Goal: Task Accomplishment & Management: Use online tool/utility

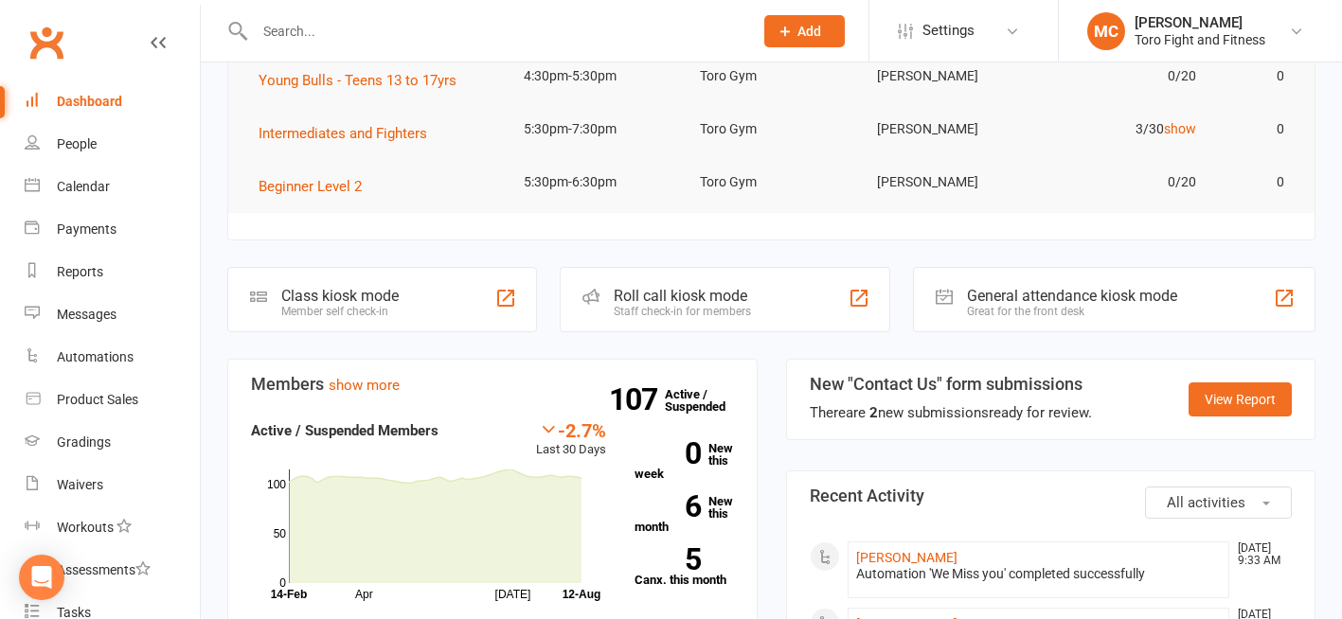
scroll to position [473, 0]
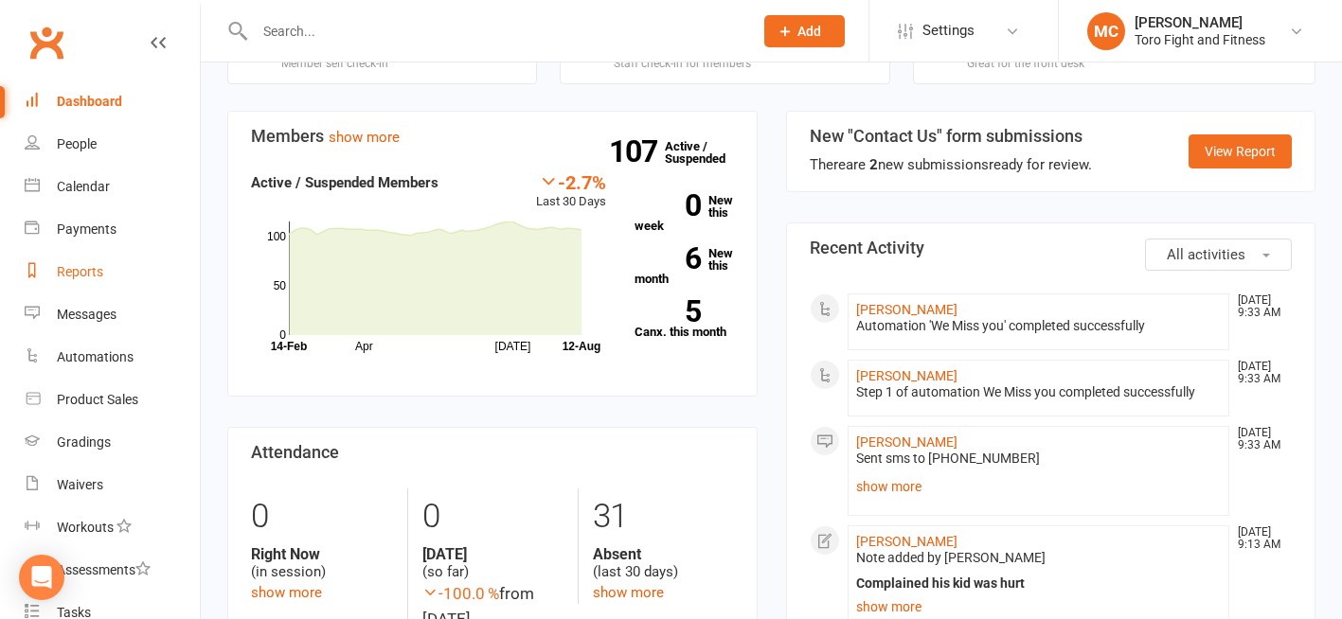
click at [79, 275] on div "Reports" at bounding box center [80, 271] width 46 height 15
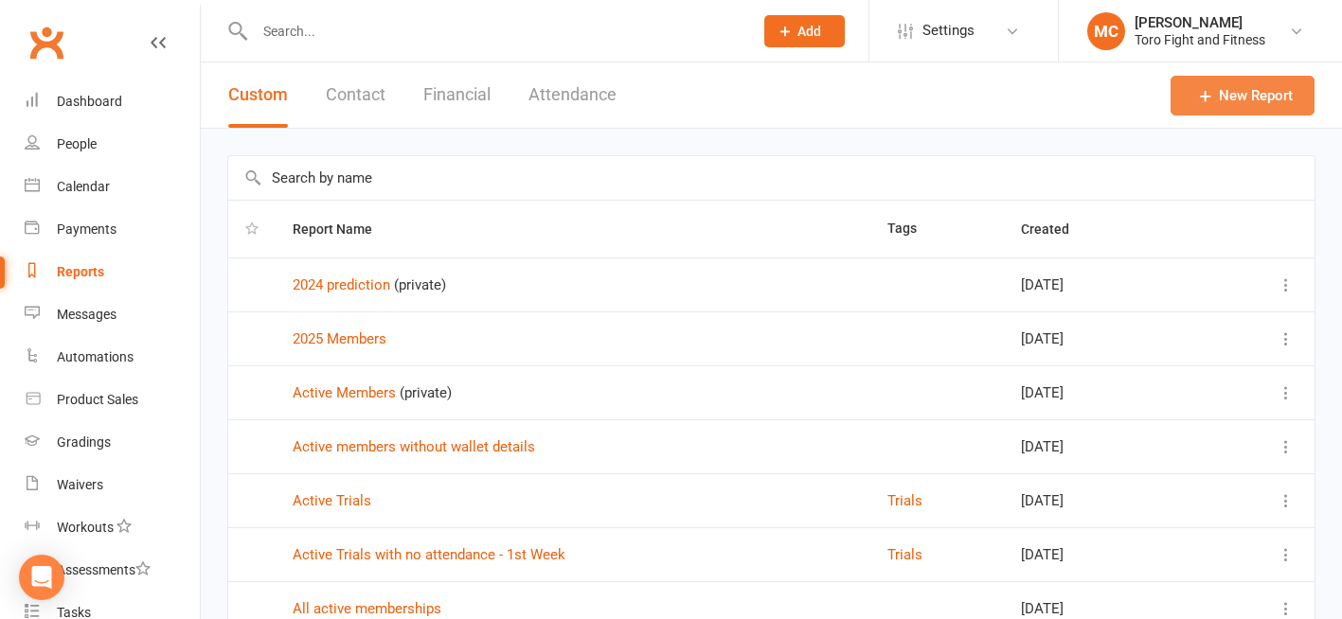
click at [1251, 80] on link "New Report" at bounding box center [1242, 96] width 144 height 40
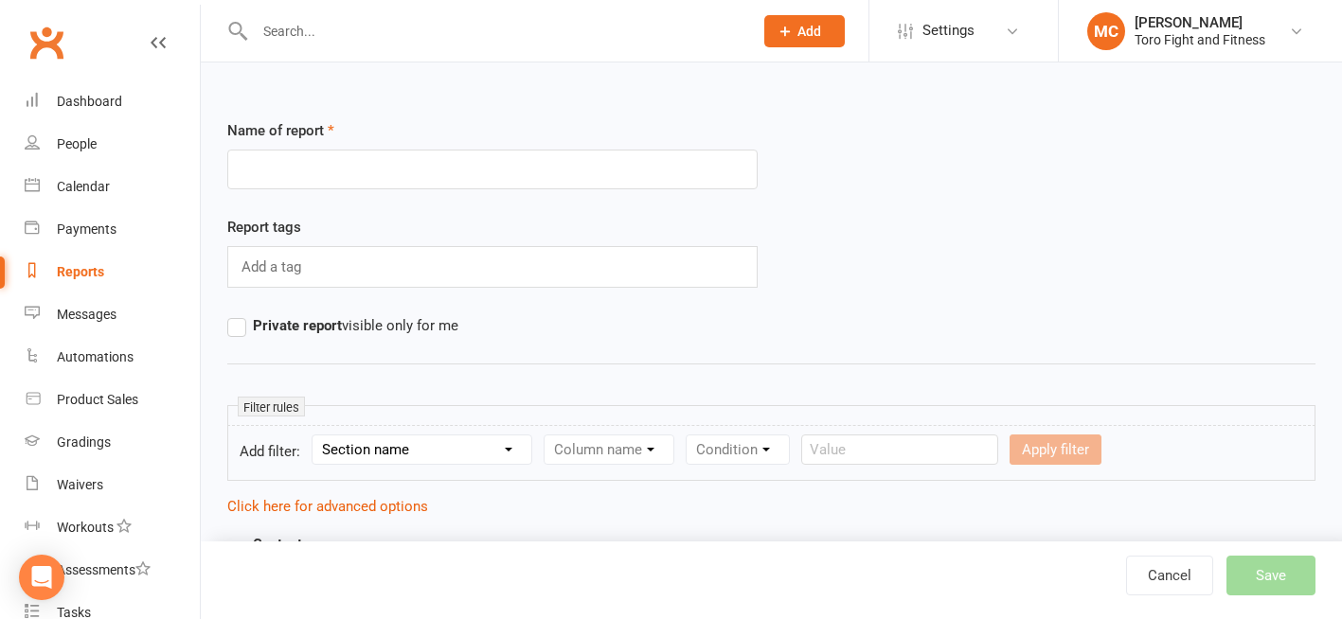
click at [276, 168] on input "text" at bounding box center [492, 170] width 530 height 40
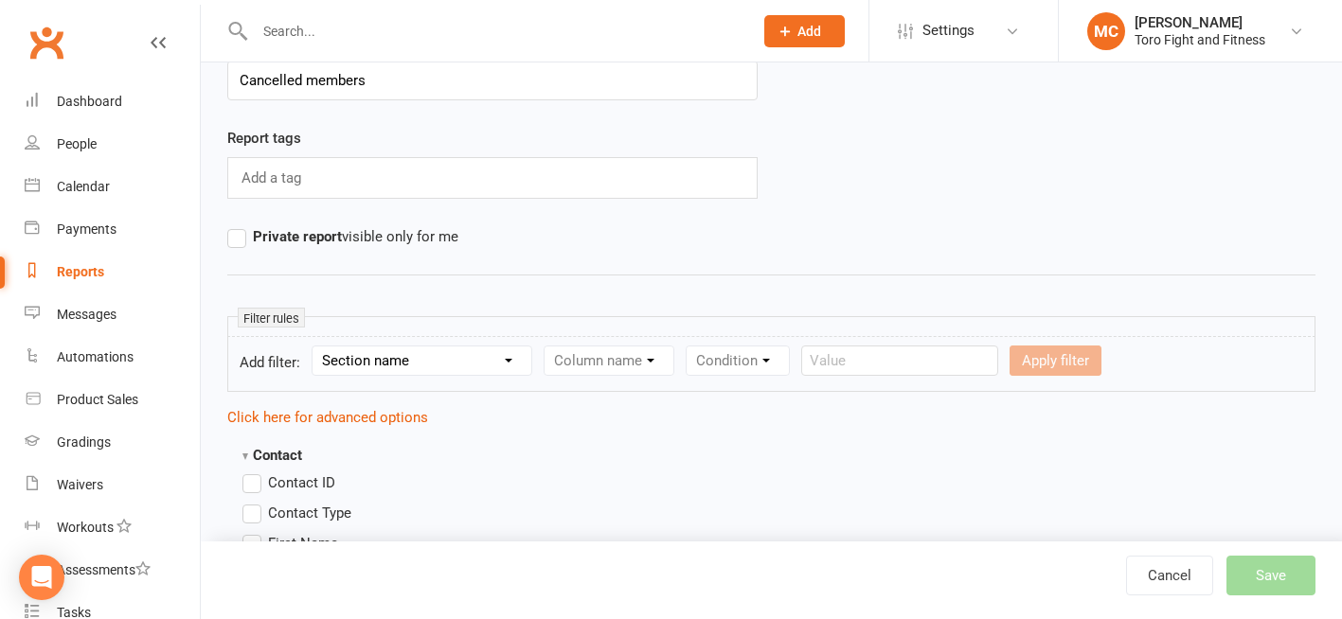
scroll to position [95, 0]
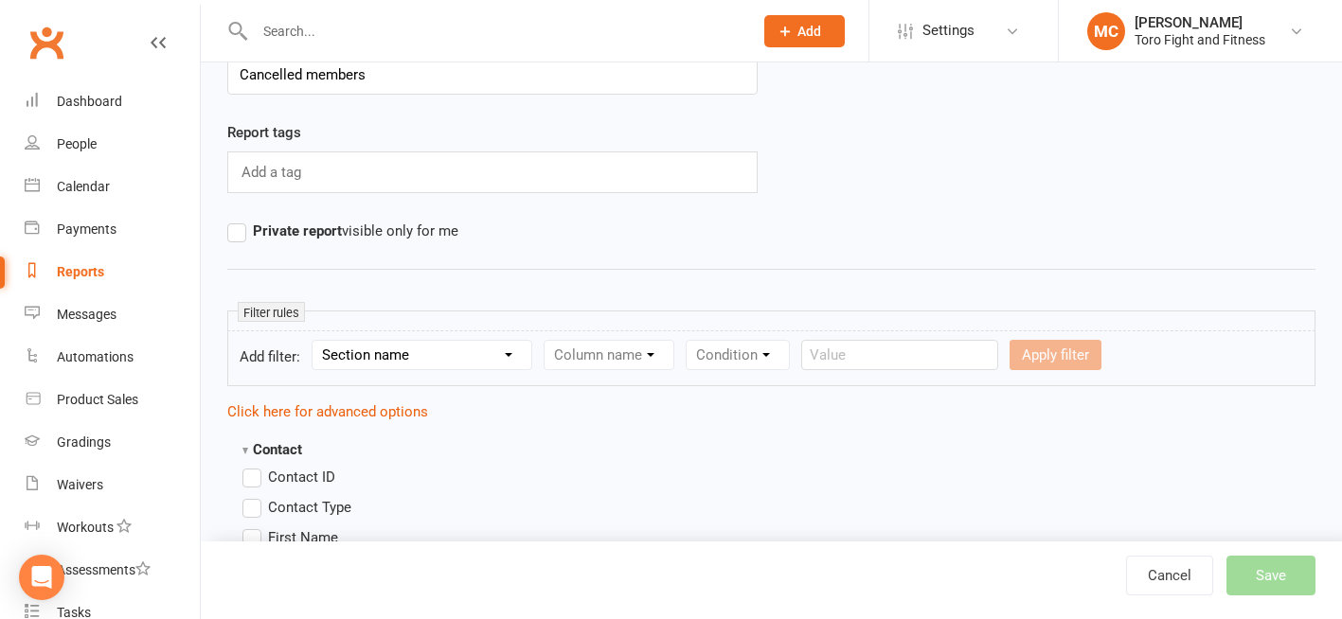
type input "Cancelled members"
click at [512, 352] on select "Section name Contact Attendance Aggregate Payment Booking Waitlist Attendees Ca…" at bounding box center [421, 355] width 219 height 28
select select "10"
click at [315, 341] on select "Section name Contact Attendance Aggregate Payment Booking Waitlist Attendees Ca…" at bounding box center [421, 355] width 219 height 28
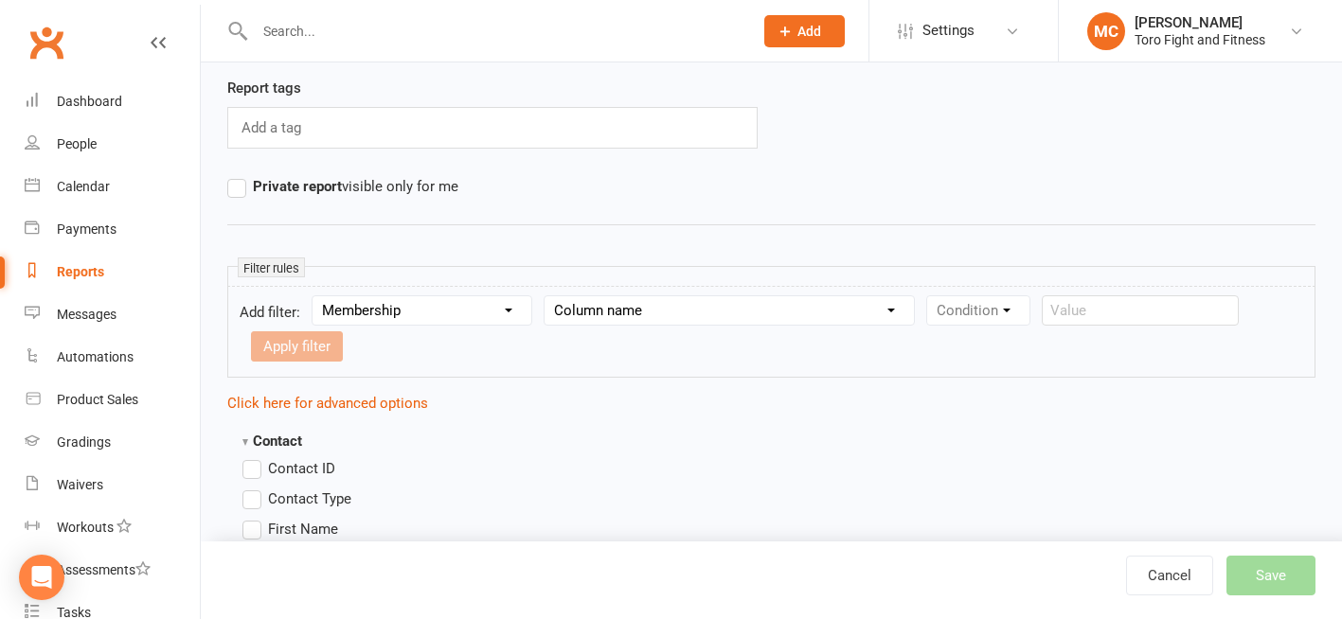
scroll to position [189, 0]
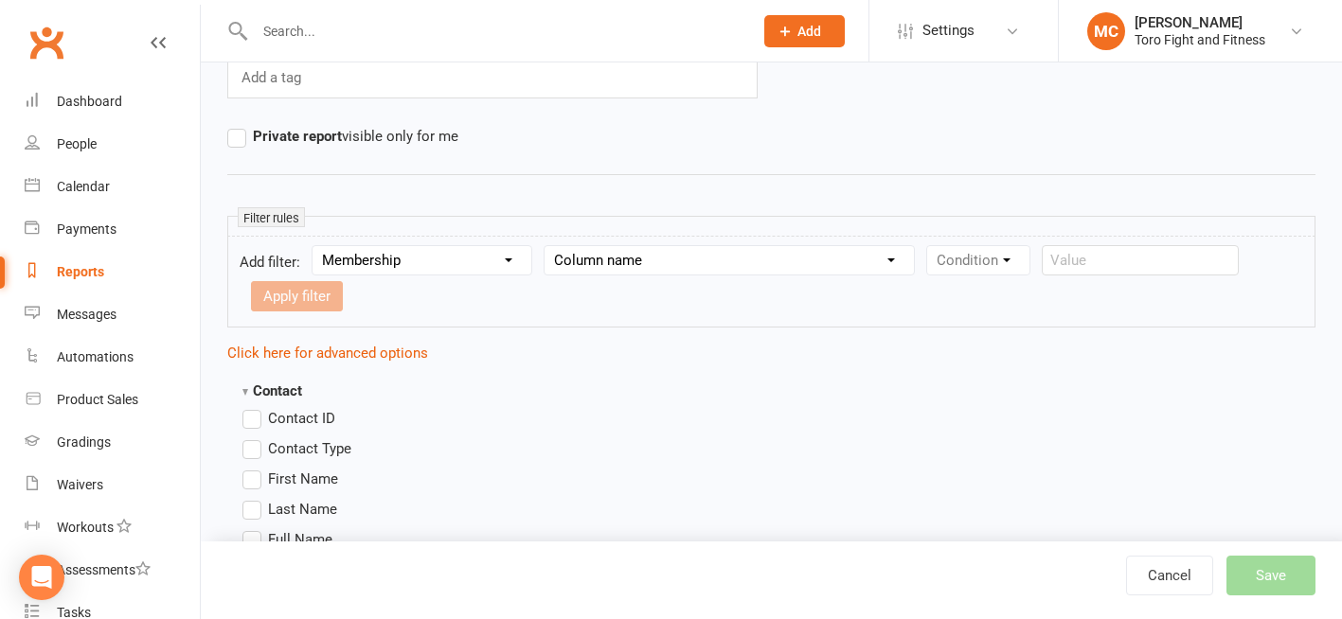
click at [724, 258] on select "Column name Membership ID Membership Name Membership Category Membership Start …" at bounding box center [728, 260] width 369 height 28
select select "20"
click at [547, 246] on select "Column name Membership ID Membership Name Membership Category Membership Start …" at bounding box center [728, 260] width 369 height 28
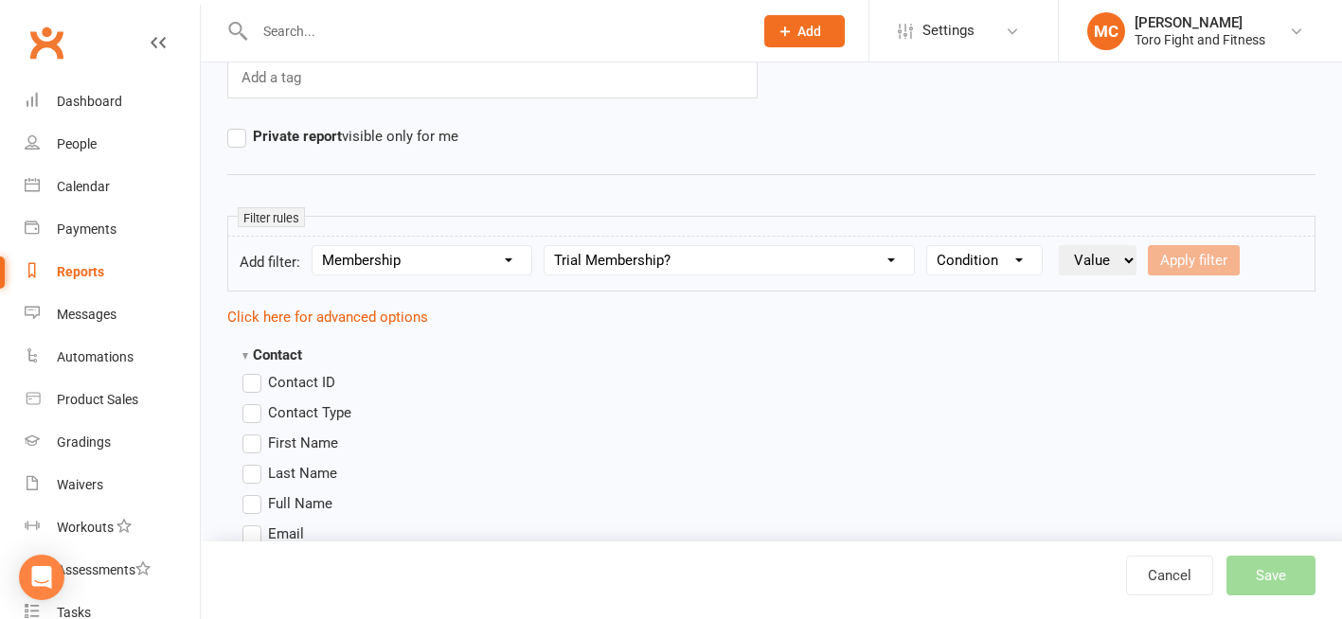
click at [1024, 256] on select "Condition Is Is not Is blank Is not blank" at bounding box center [984, 260] width 115 height 28
select select "0"
click at [931, 246] on select "Condition Is Is not Is blank Is not blank" at bounding box center [984, 260] width 115 height 28
click at [1109, 258] on select "Value Yes No" at bounding box center [1098, 260] width 78 height 30
select select "true"
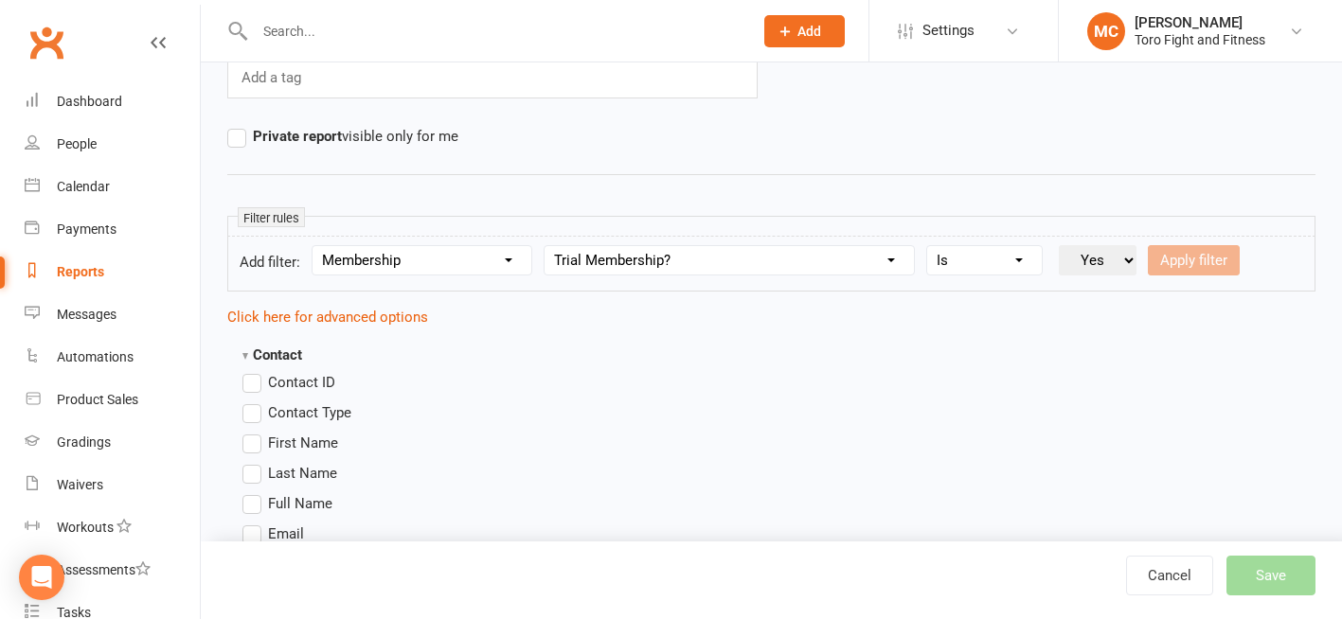
click at [1062, 245] on select "Value Yes No" at bounding box center [1098, 260] width 78 height 30
click at [348, 315] on link "Click here for advanced options" at bounding box center [327, 317] width 201 height 17
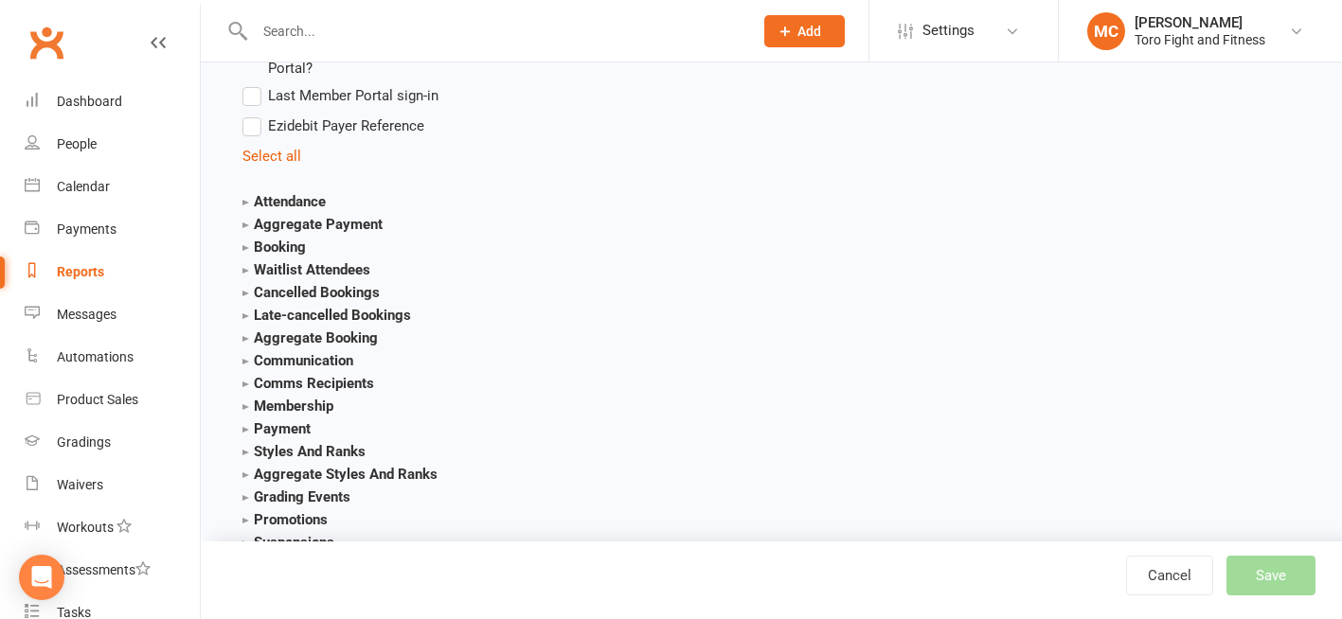
scroll to position [2178, 0]
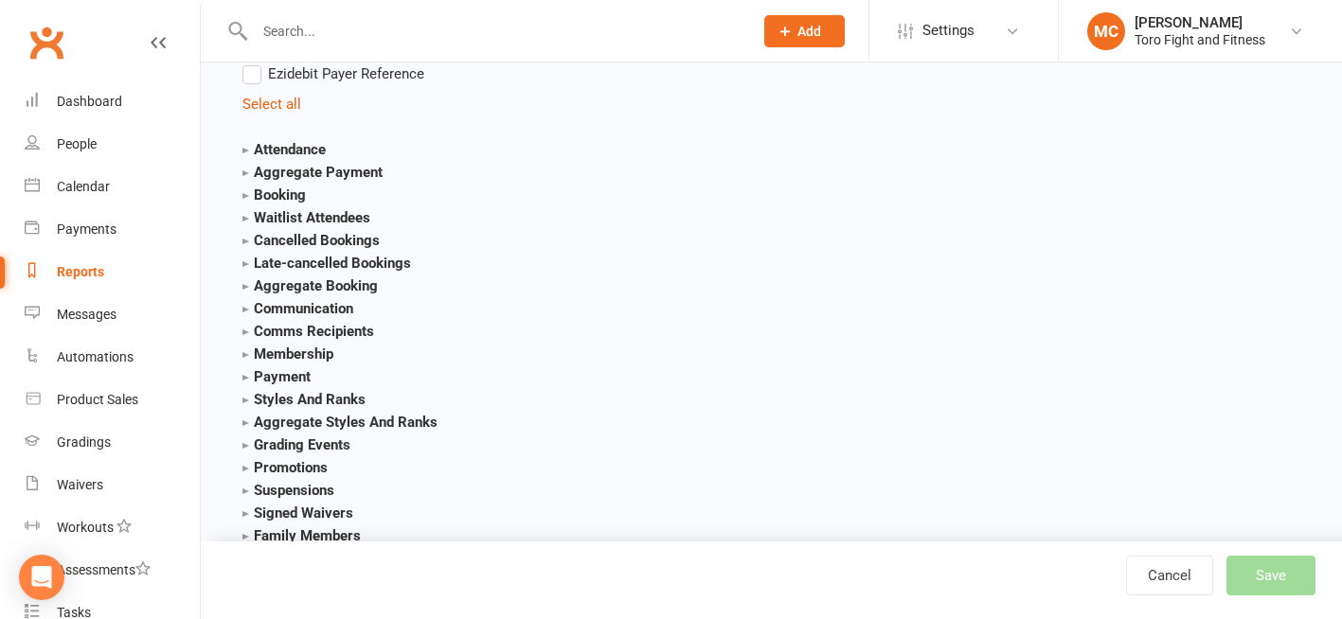
click at [244, 359] on strong "Membership" at bounding box center [287, 354] width 91 height 17
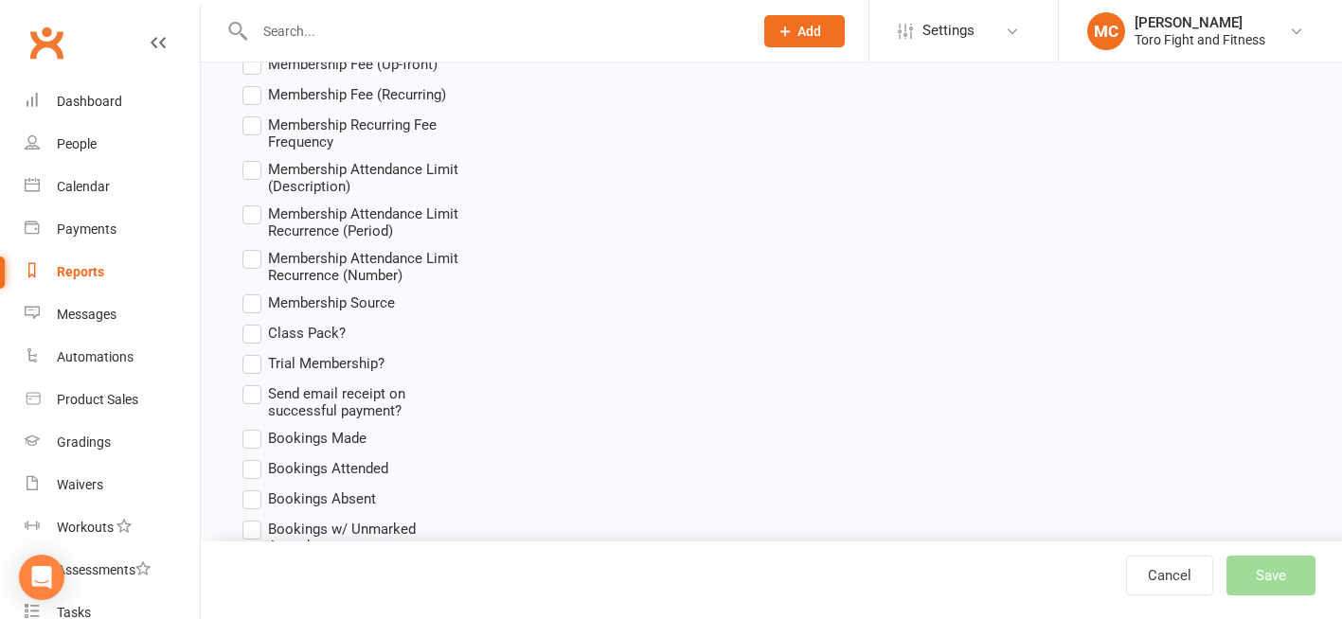
scroll to position [2935, 0]
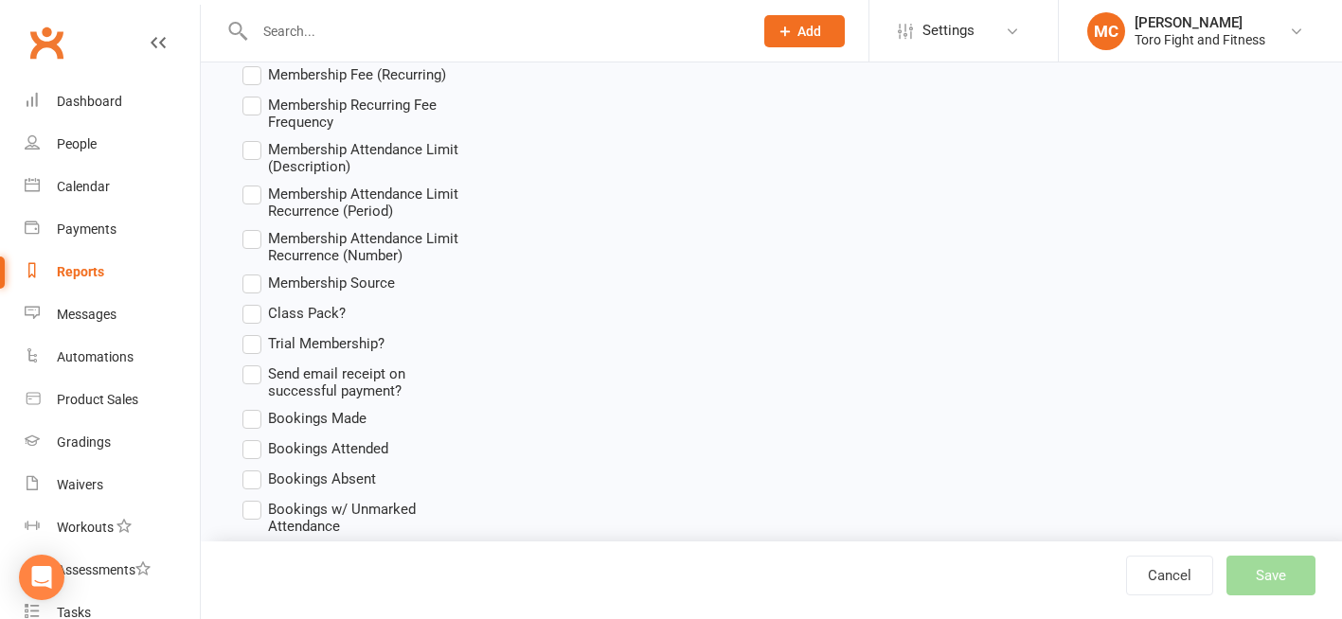
click at [256, 355] on label "Trial Membership?" at bounding box center [313, 343] width 142 height 23
click at [255, 332] on input "Trial Membership?" at bounding box center [248, 332] width 12 height 0
click at [318, 292] on span "Membership Source" at bounding box center [331, 282] width 127 height 20
click at [255, 272] on input "Membership Source" at bounding box center [248, 272] width 12 height 0
click at [318, 292] on span "Membership Source" at bounding box center [331, 282] width 127 height 20
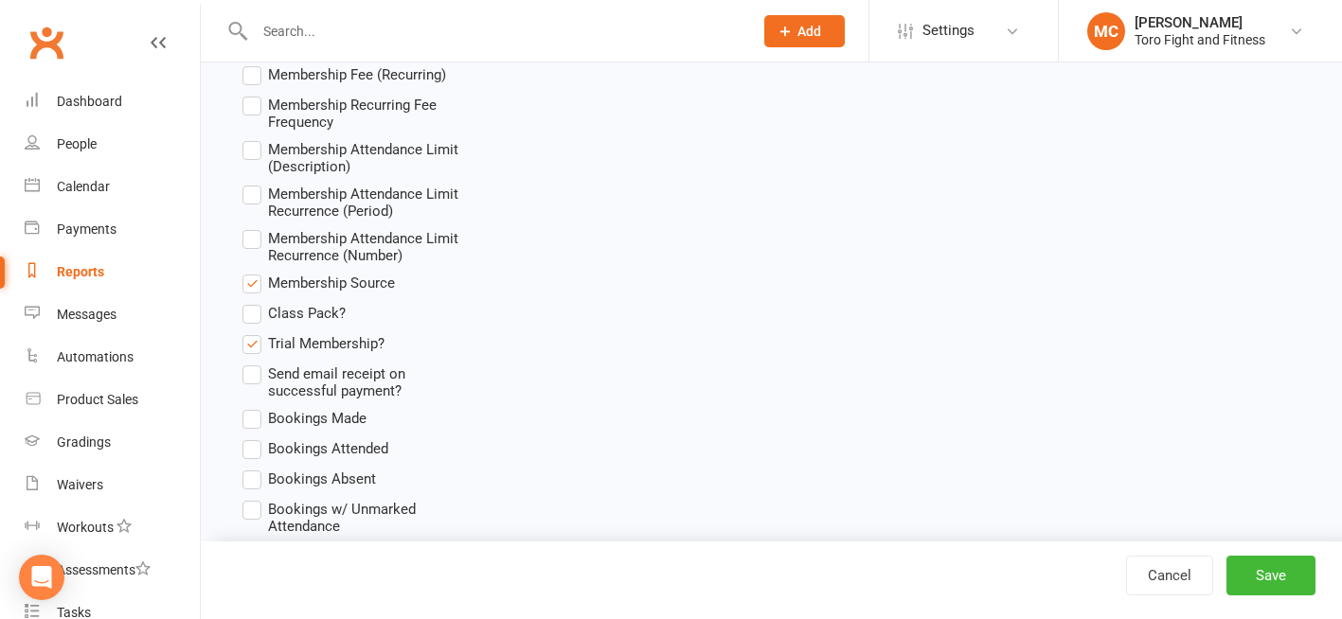
click at [255, 272] on input "Membership Source" at bounding box center [248, 272] width 12 height 0
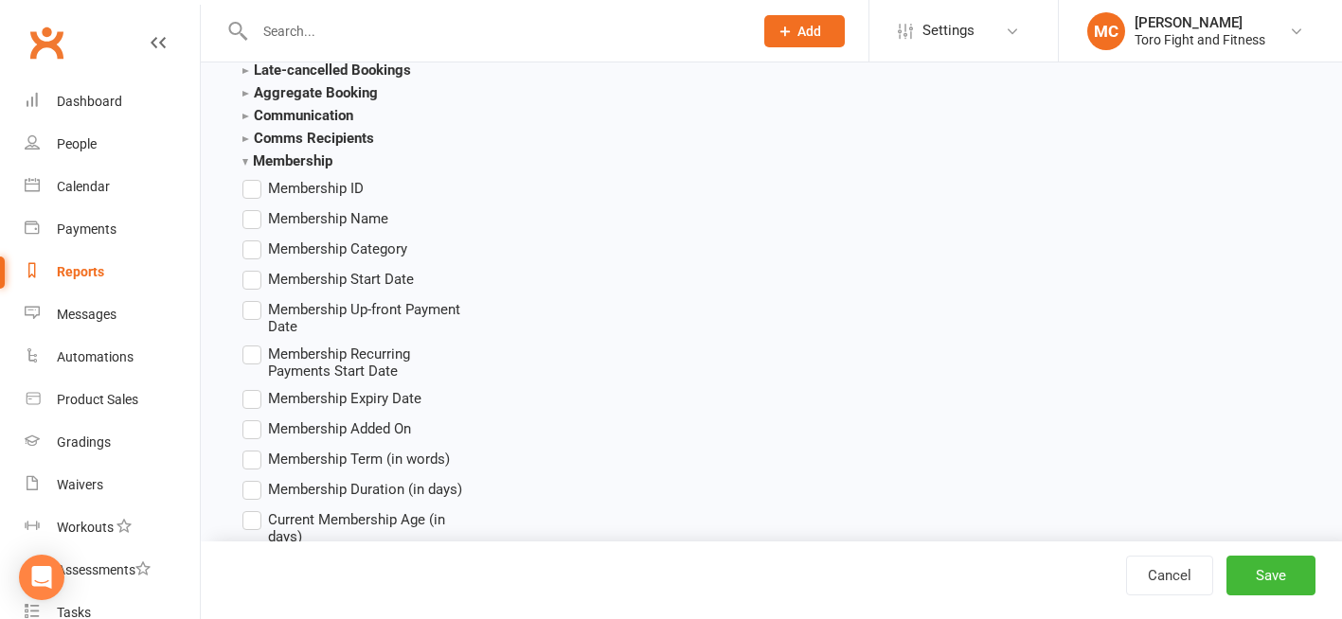
scroll to position [2367, 0]
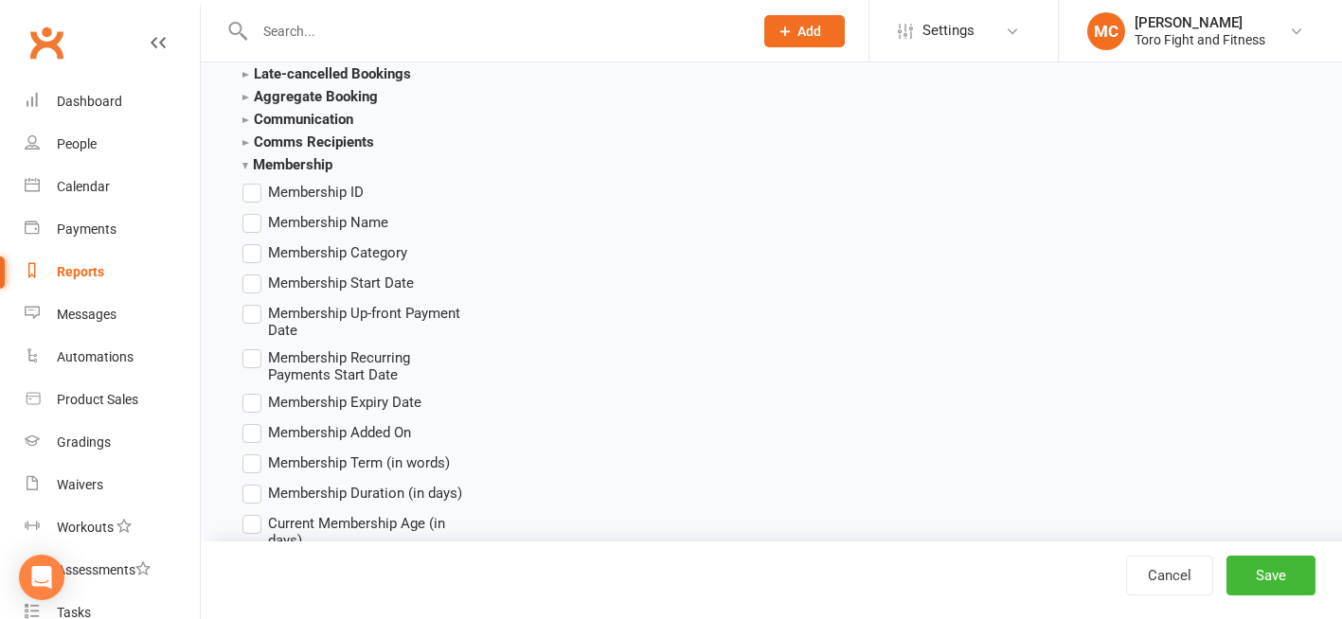
click at [251, 226] on label "Membership Name" at bounding box center [315, 222] width 146 height 23
click at [251, 211] on input "Membership Name" at bounding box center [248, 211] width 12 height 0
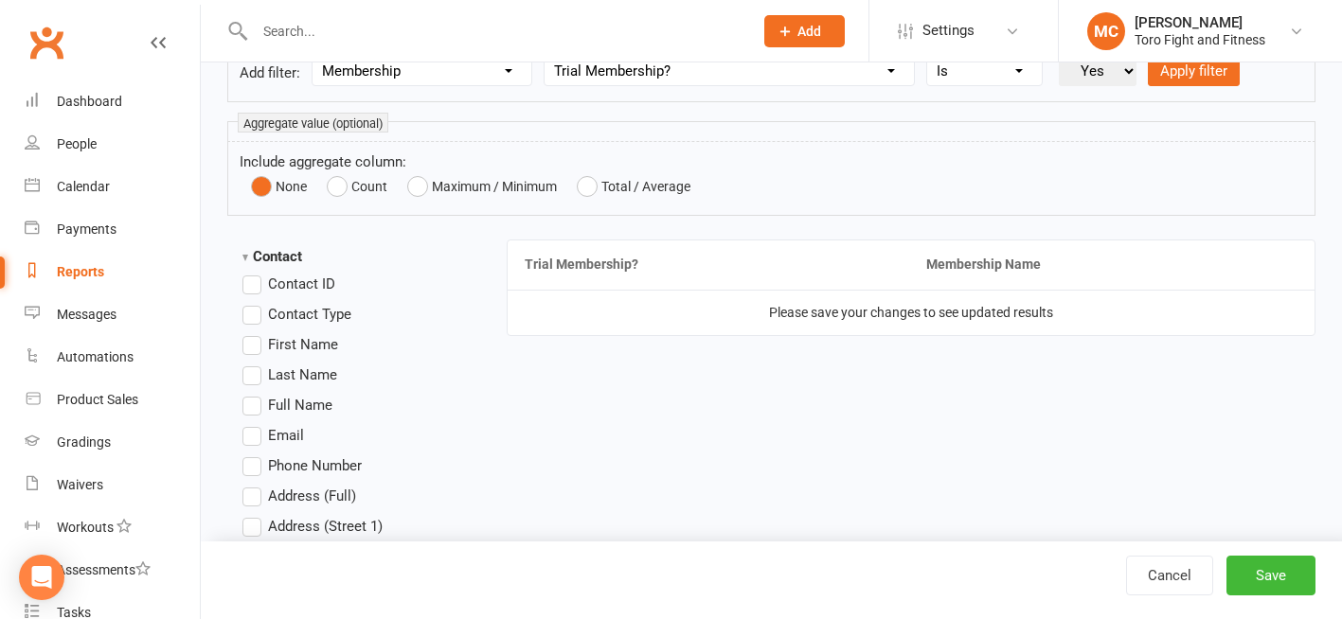
scroll to position [473, 0]
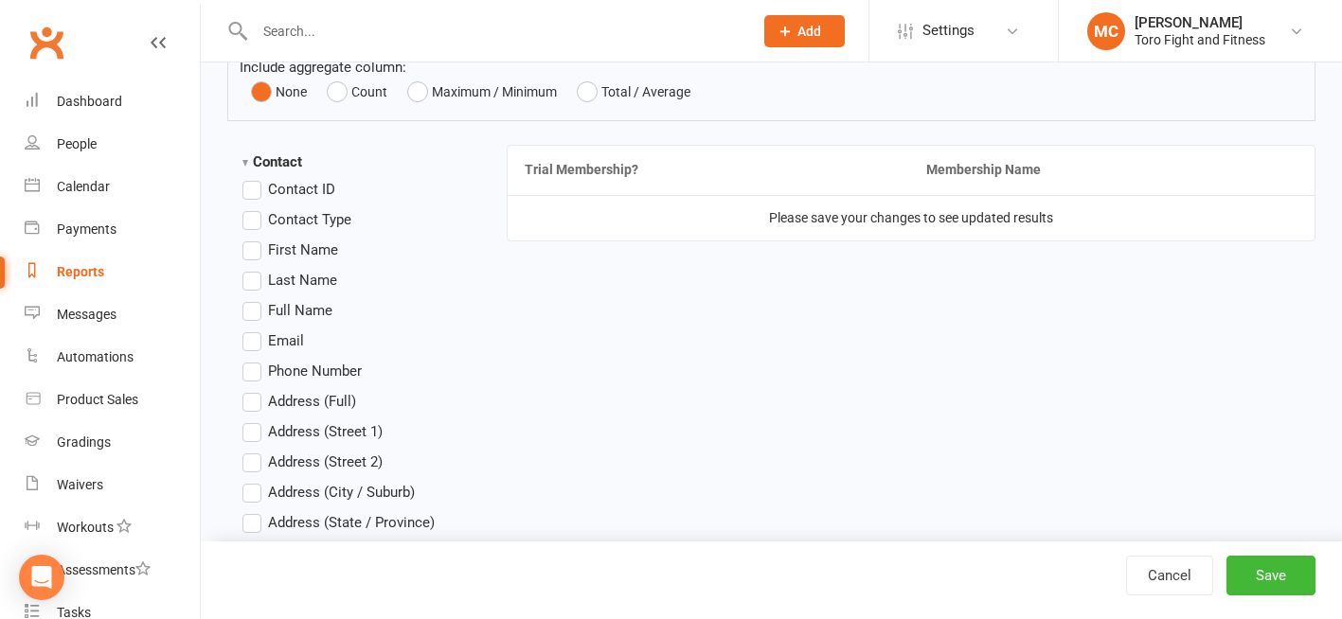
click at [254, 314] on label "Full Name" at bounding box center [287, 310] width 90 height 23
click at [254, 299] on input "Full Name" at bounding box center [248, 299] width 12 height 0
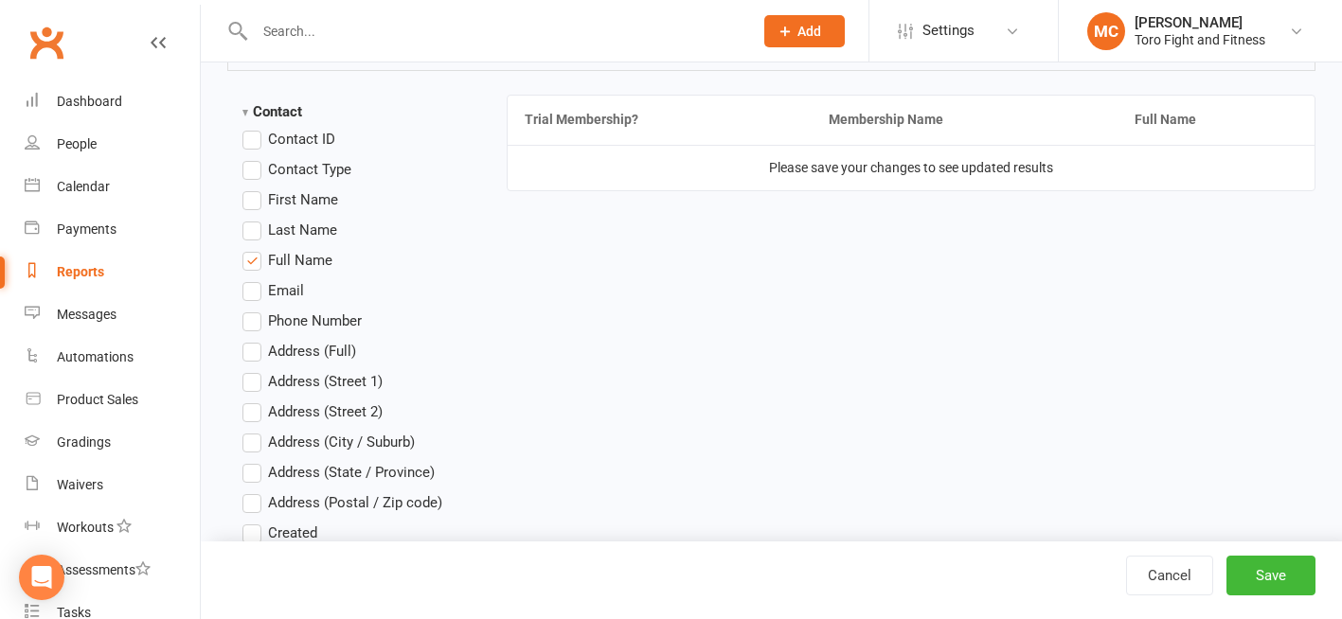
scroll to position [568, 0]
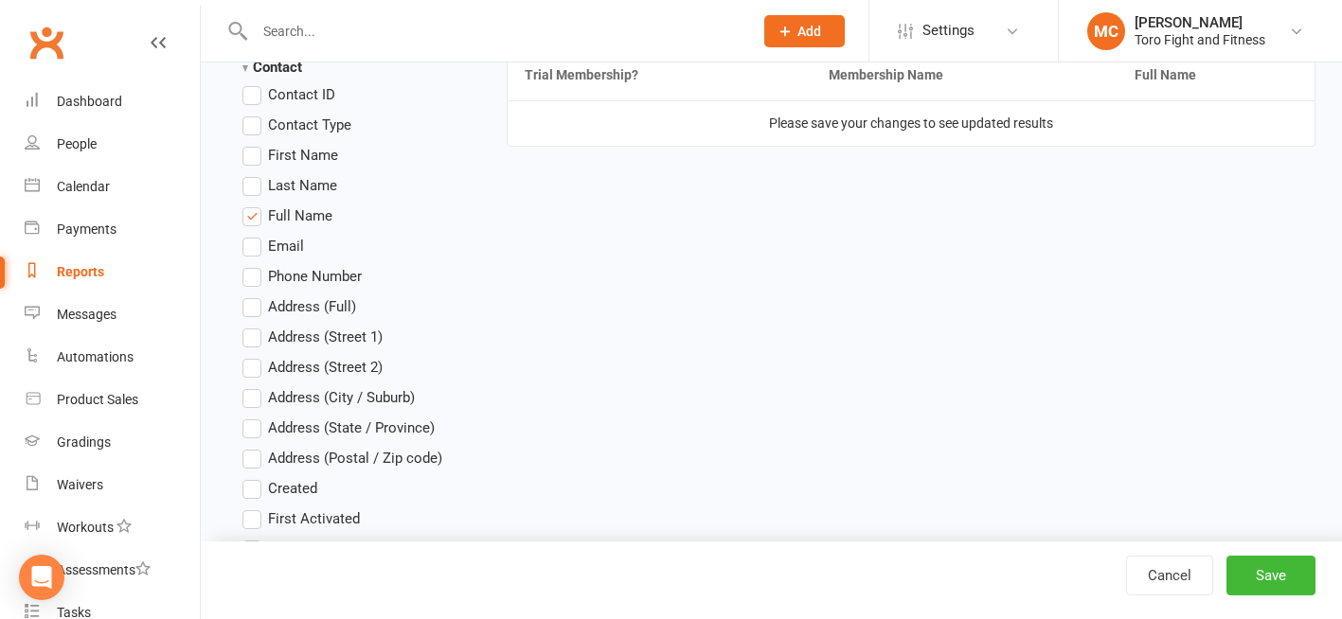
click at [249, 277] on label "Phone Number" at bounding box center [301, 276] width 119 height 23
click at [249, 265] on input "Phone Number" at bounding box center [248, 265] width 12 height 0
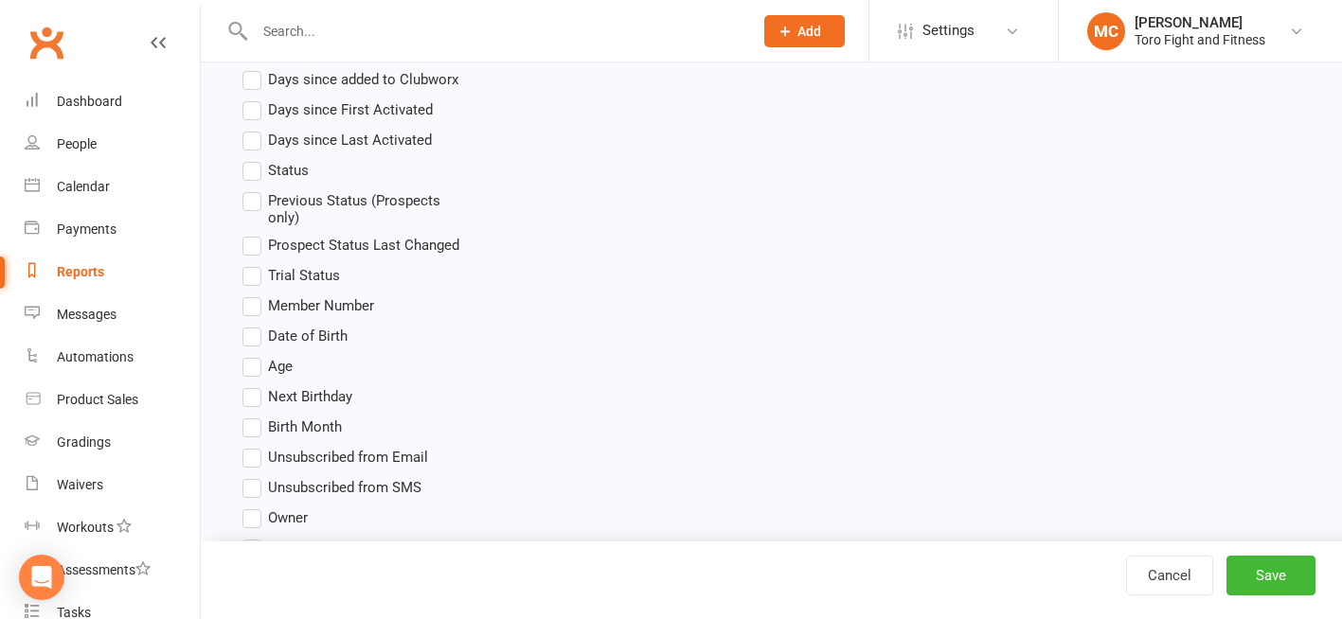
scroll to position [1042, 0]
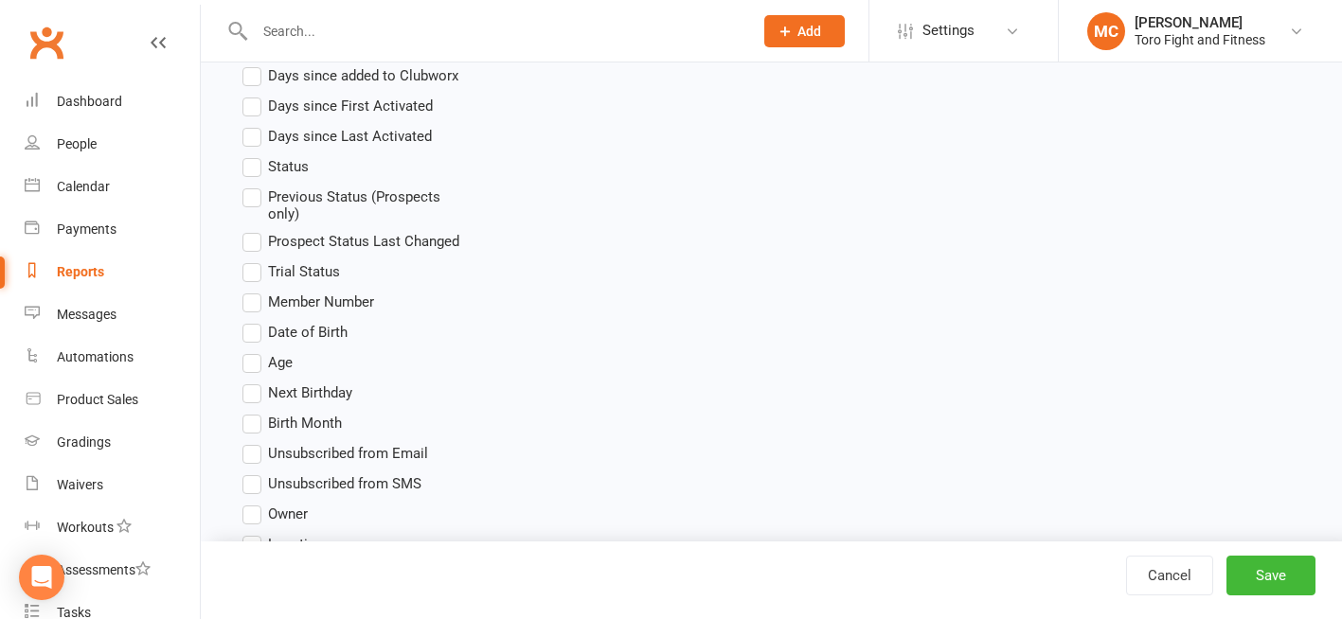
click at [256, 273] on label "Trial Status" at bounding box center [291, 271] width 98 height 23
click at [255, 260] on input "Trial Status" at bounding box center [248, 260] width 12 height 0
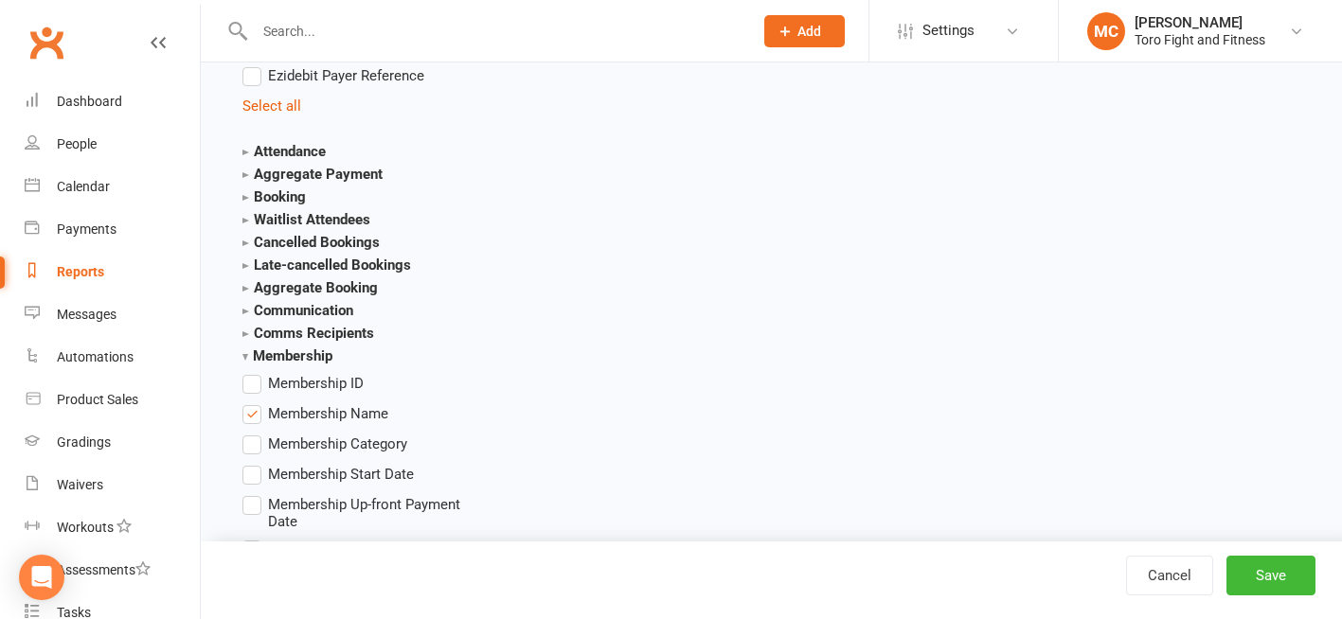
scroll to position [2178, 0]
click at [281, 158] on strong "Attendance" at bounding box center [283, 149] width 83 height 17
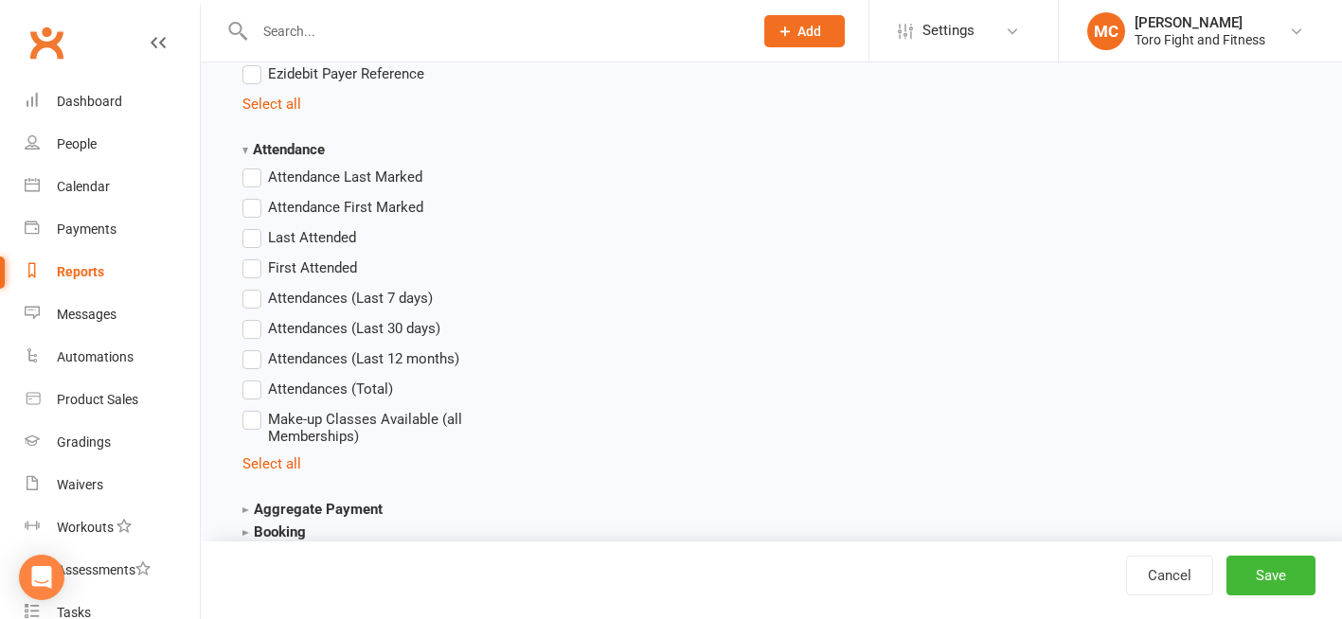
click at [250, 334] on label "Attendances (Last 30 days)" at bounding box center [341, 328] width 198 height 23
click at [250, 317] on input "Attendances (Last 30 days)" at bounding box center [248, 317] width 12 height 0
click at [253, 394] on label "Attendances (Total)" at bounding box center [317, 389] width 151 height 23
click at [253, 378] on input "Attendances (Total)" at bounding box center [248, 378] width 12 height 0
click at [257, 272] on label "First Attended" at bounding box center [299, 268] width 115 height 23
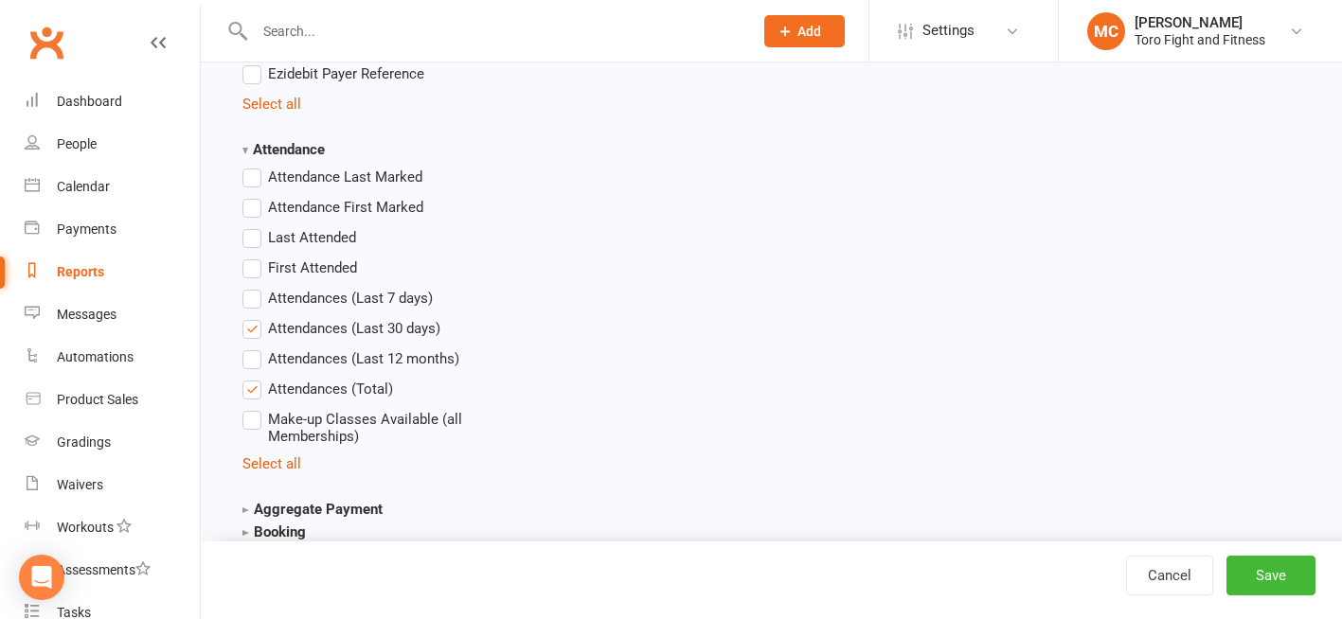
click at [255, 257] on input "First Attended" at bounding box center [248, 257] width 12 height 0
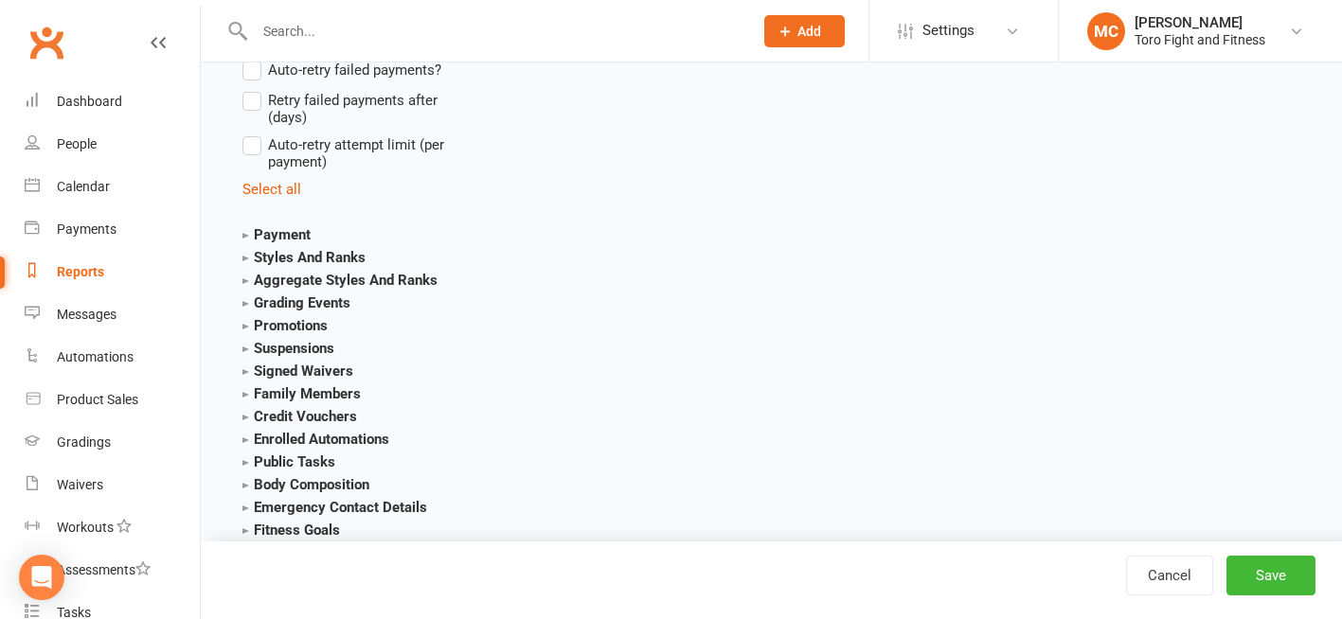
scroll to position [4617, 0]
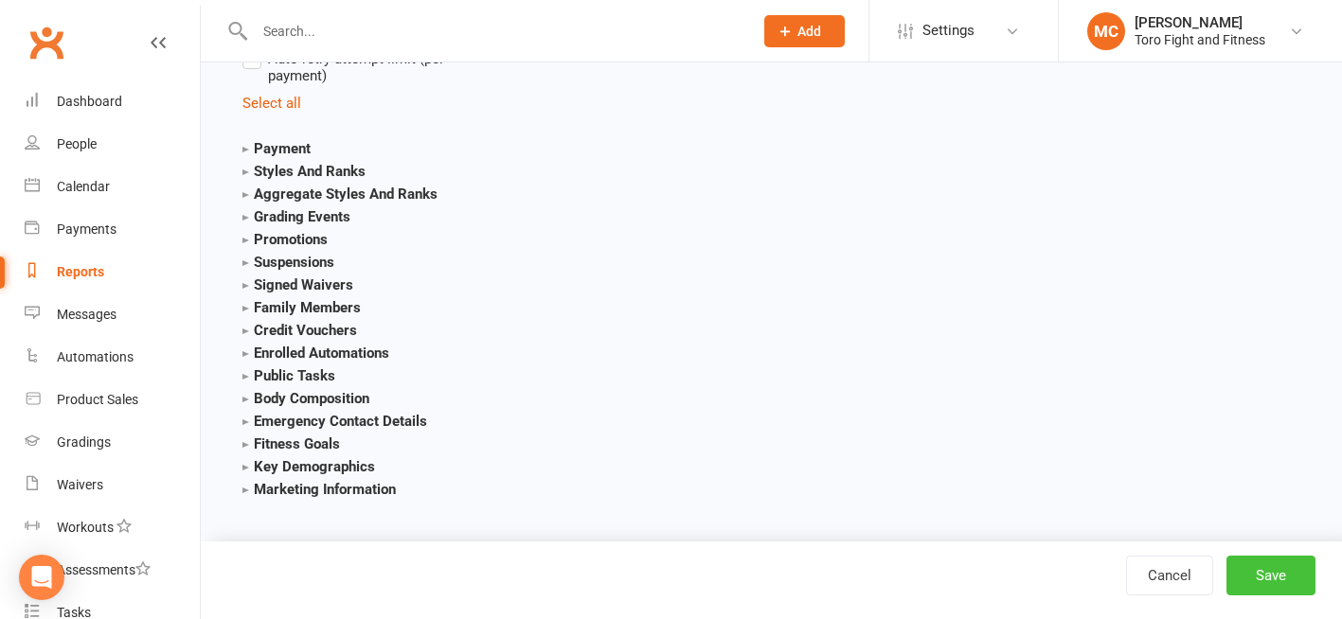
click at [1273, 582] on button "Save" at bounding box center [1270, 576] width 89 height 40
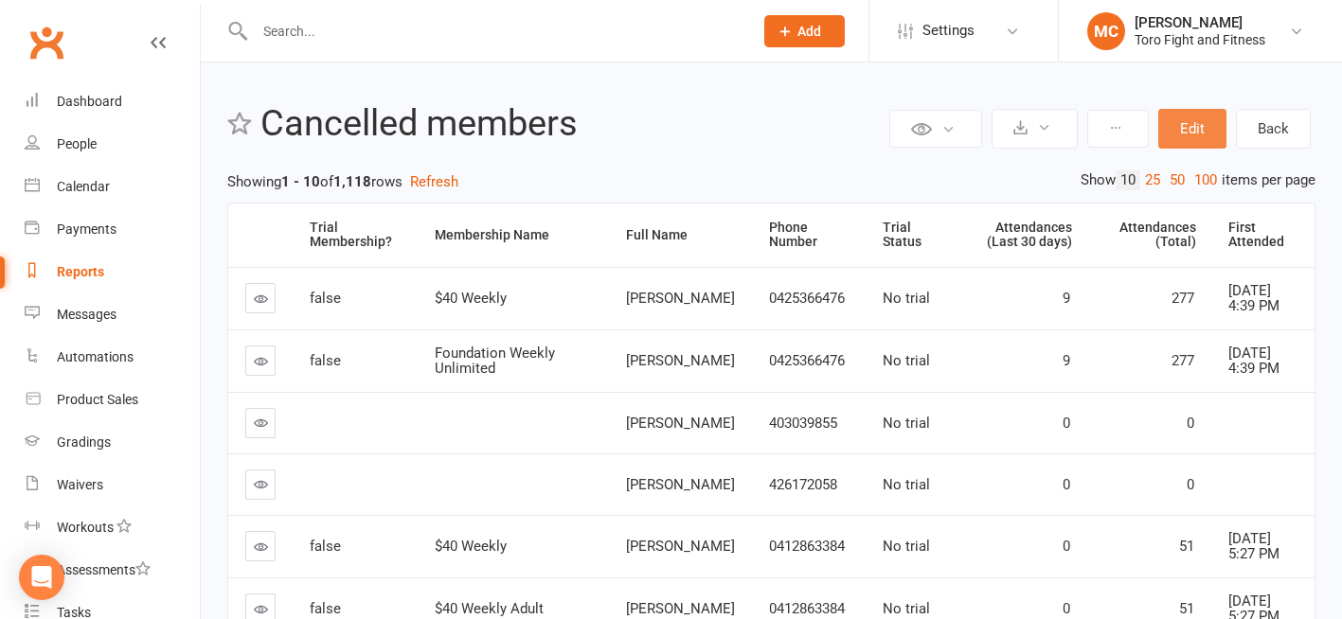
click at [1192, 123] on button "Edit" at bounding box center [1192, 129] width 68 height 40
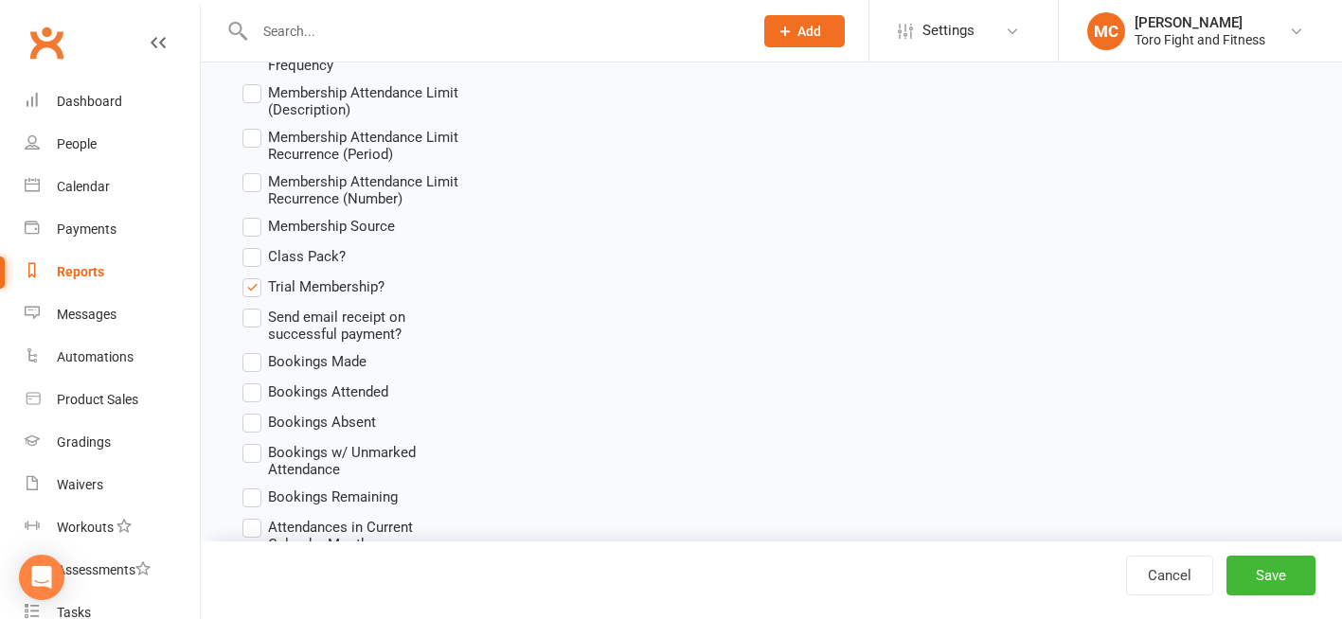
scroll to position [3314, 0]
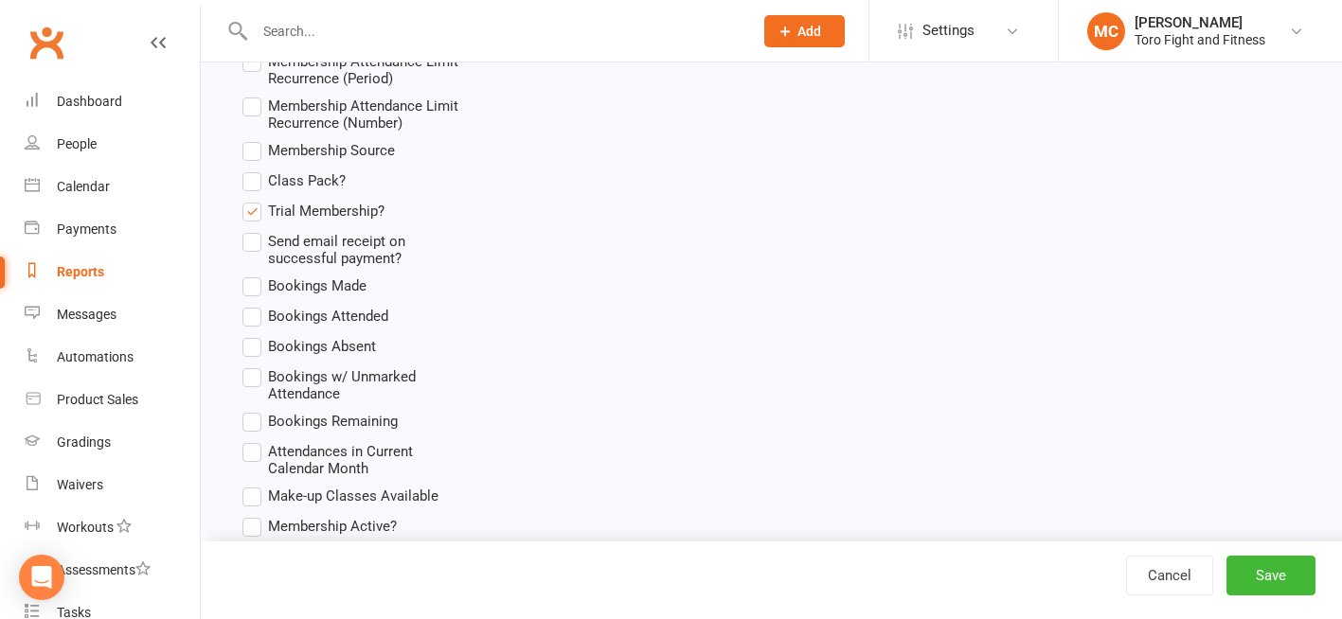
click at [252, 223] on label "Trial Membership?" at bounding box center [313, 211] width 142 height 23
click at [252, 200] on input "Trial Membership?" at bounding box center [248, 200] width 12 height 0
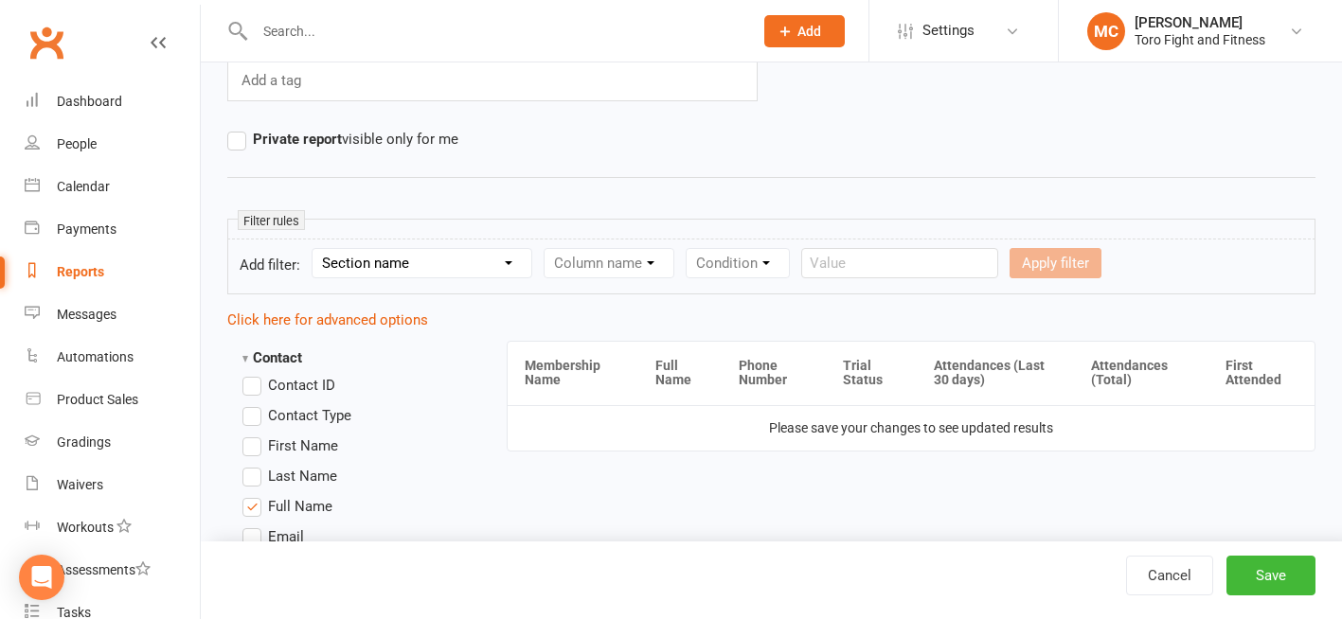
scroll to position [189, 0]
click at [419, 259] on select "Section name Contact Attendance Aggregate Payment Booking Waitlist Attendees Ca…" at bounding box center [421, 260] width 219 height 28
click at [548, 185] on hr at bounding box center [771, 174] width 1088 height 23
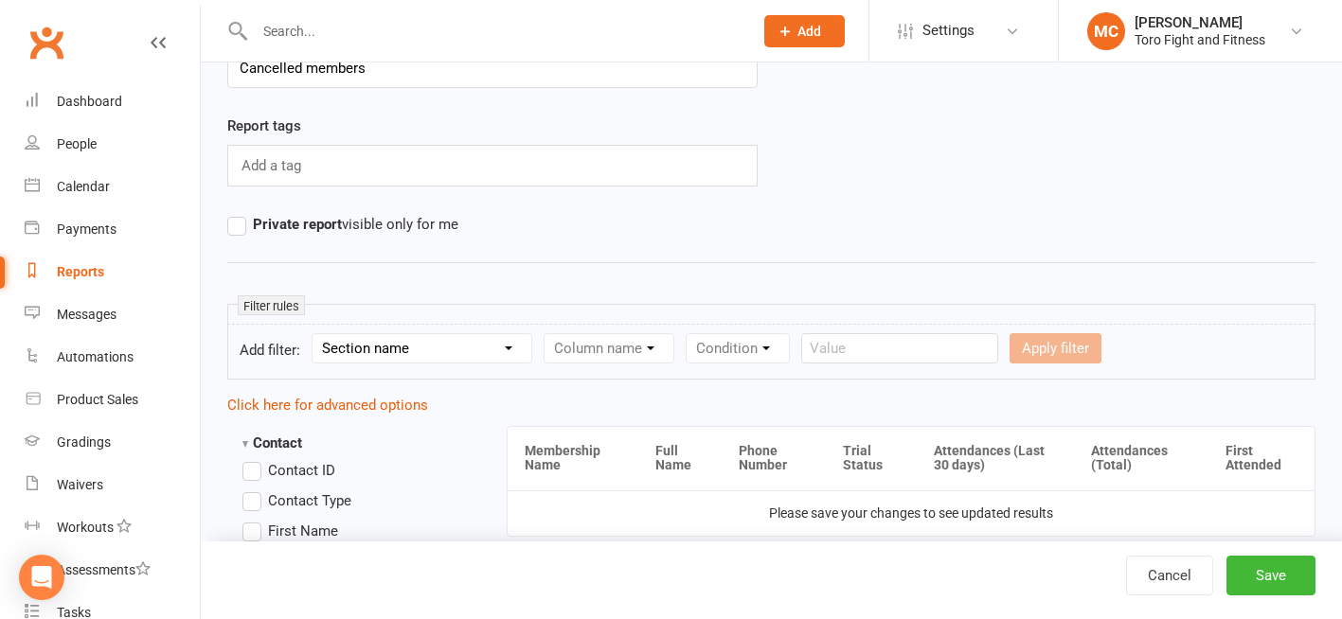
scroll to position [95, 0]
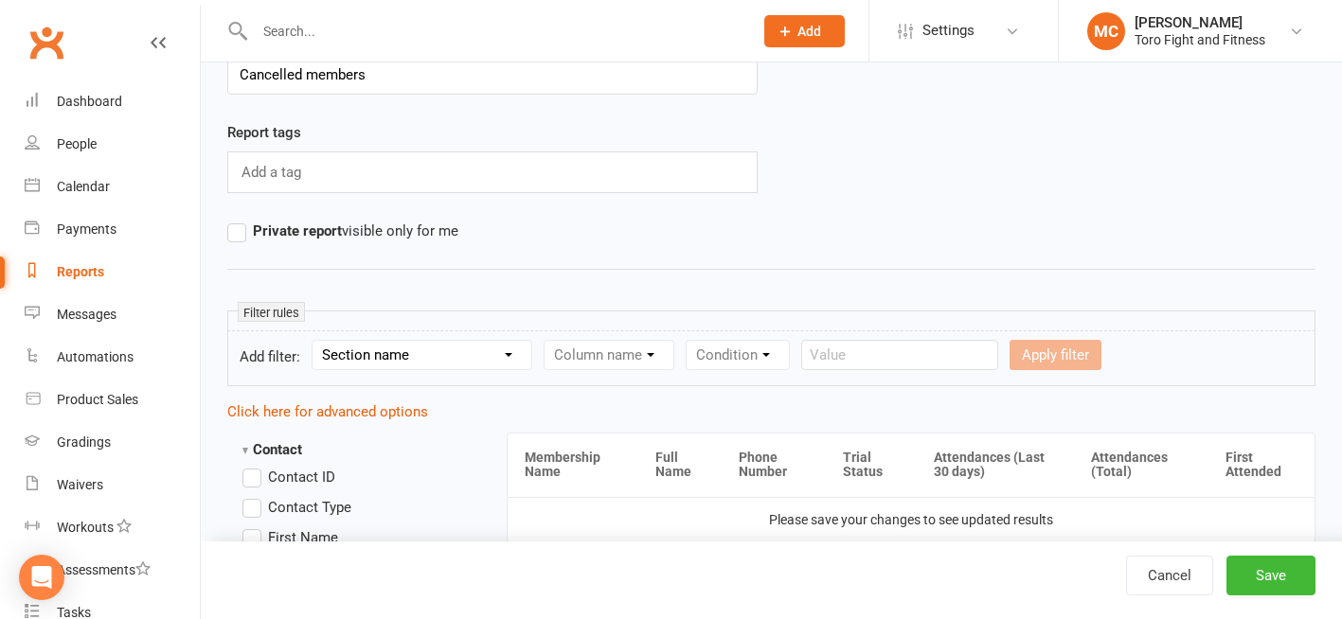
click at [516, 356] on select "Section name Contact Attendance Aggregate Payment Booking Waitlist Attendees Ca…" at bounding box center [421, 355] width 219 height 28
select select "10"
click at [315, 341] on select "Section name Contact Attendance Aggregate Payment Booking Waitlist Attendees Ca…" at bounding box center [421, 355] width 219 height 28
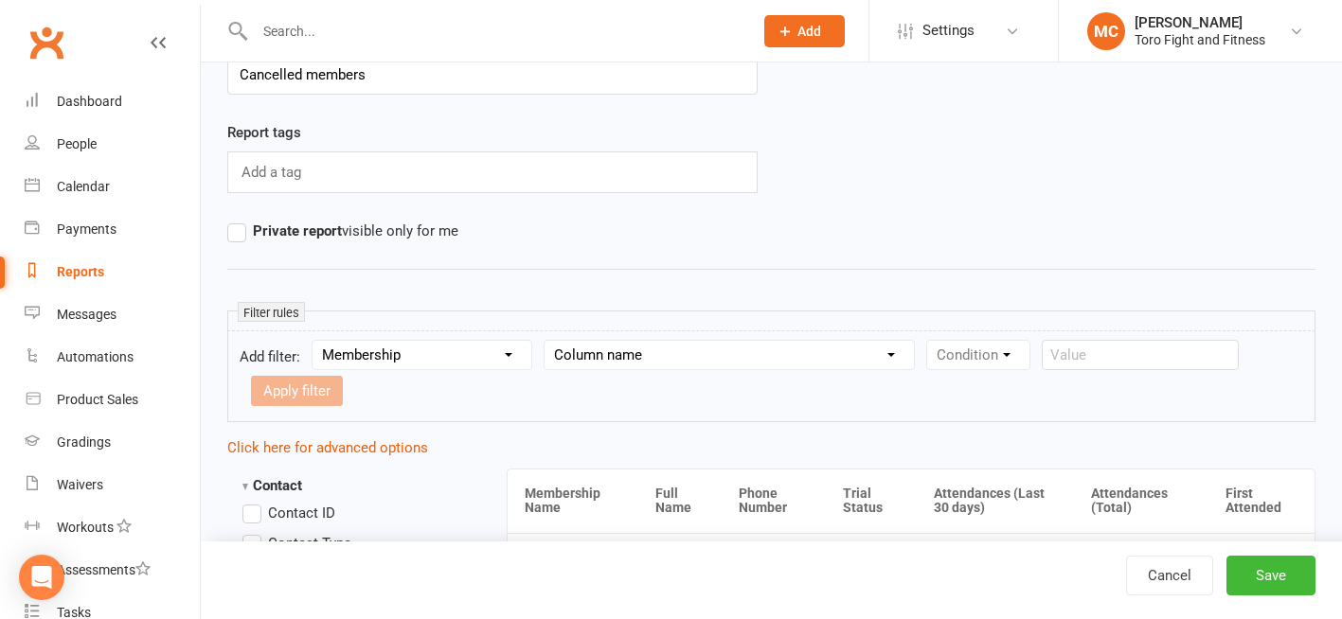
click at [696, 358] on select "Column name Membership ID Membership Name Membership Category Membership Start …" at bounding box center [728, 355] width 369 height 28
select select "20"
click at [547, 341] on select "Column name Membership ID Membership Name Membership Category Membership Start …" at bounding box center [728, 355] width 369 height 28
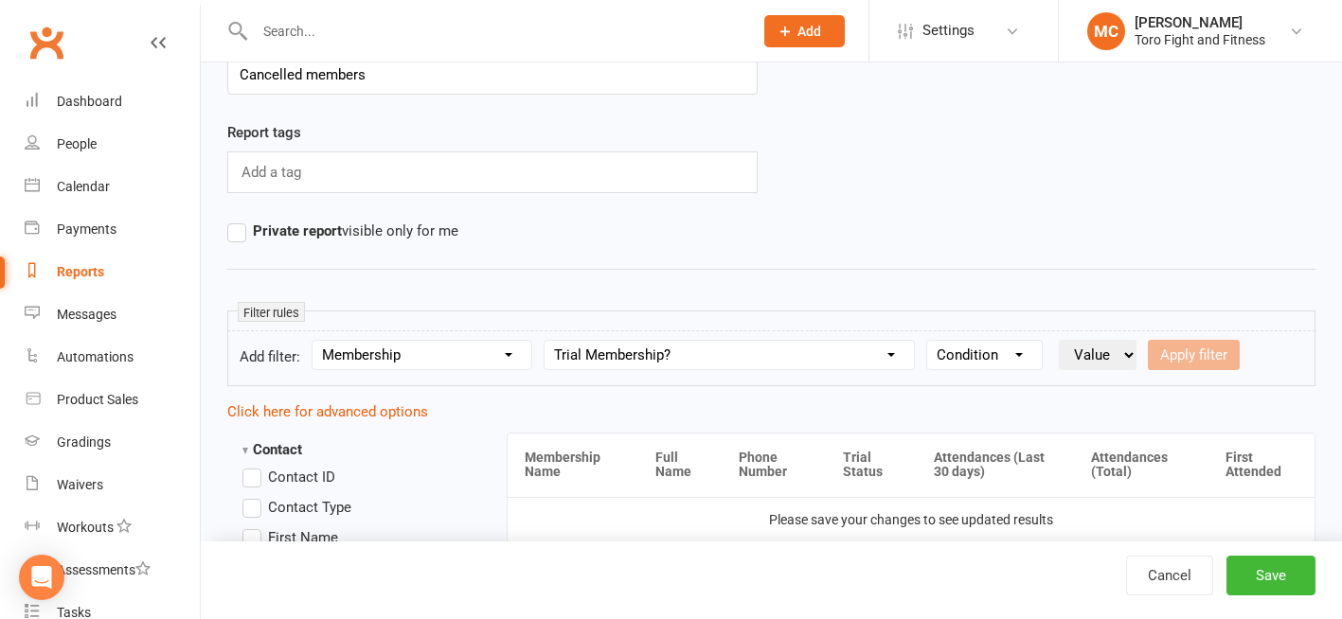
click at [992, 354] on select "Condition Is Is not Is blank Is not blank" at bounding box center [984, 355] width 115 height 28
select select "0"
click at [931, 341] on select "Condition Is Is not Is blank Is not blank" at bounding box center [984, 355] width 115 height 28
click at [1117, 353] on select "Value Yes No" at bounding box center [1098, 355] width 78 height 30
select select "true"
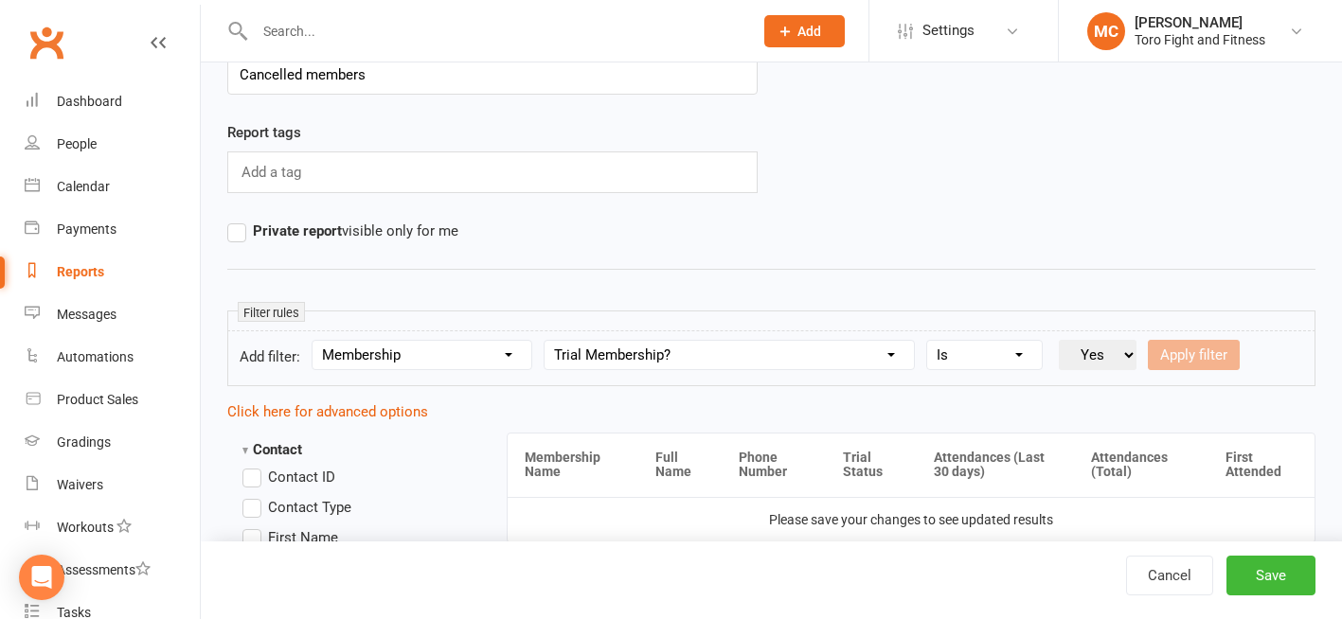
click at [1062, 340] on select "Value Yes No" at bounding box center [1098, 355] width 78 height 30
click at [1022, 356] on select "Condition Is Is not Is blank Is not blank" at bounding box center [984, 355] width 115 height 28
click at [1024, 354] on select "Condition Is Is not Is blank Is not blank" at bounding box center [984, 355] width 115 height 28
click at [1133, 355] on select "Value Yes No" at bounding box center [1098, 355] width 78 height 30
click at [1132, 355] on select "Value Yes No" at bounding box center [1098, 355] width 78 height 30
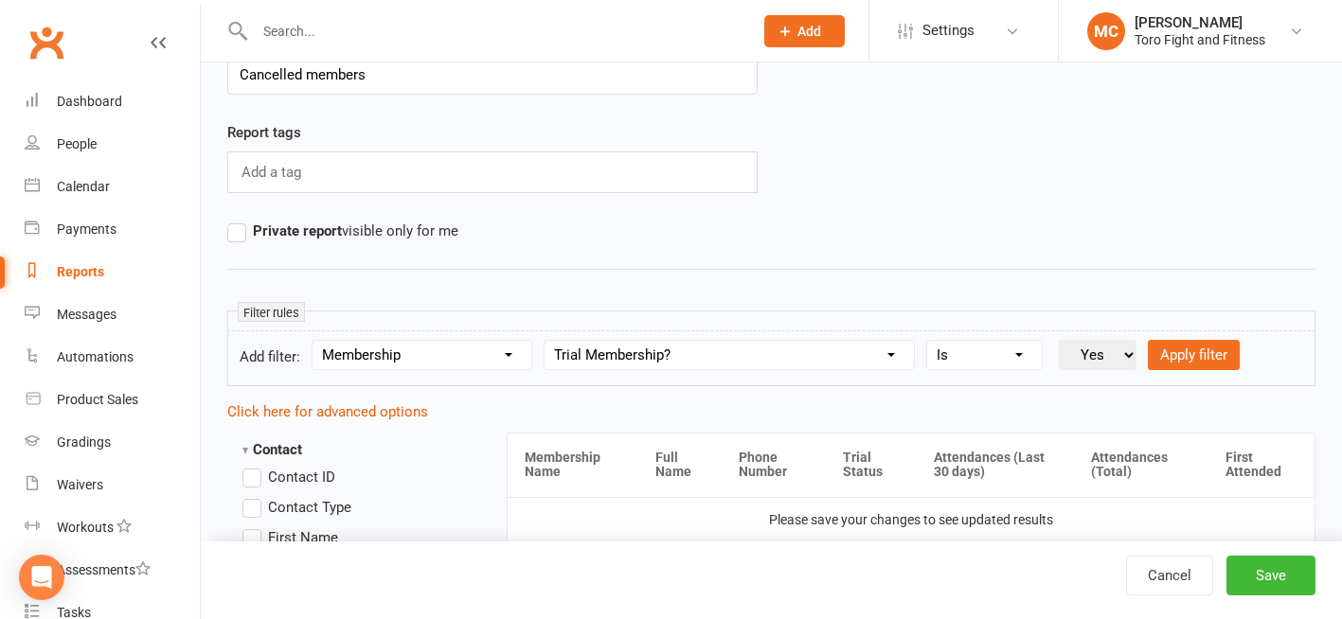
click at [1025, 354] on select "Condition Is Is not Is blank Is not blank" at bounding box center [984, 355] width 115 height 28
click at [931, 341] on select "Condition Is Is not Is blank Is not blank" at bounding box center [984, 355] width 115 height 28
click at [1192, 355] on button "Apply filter" at bounding box center [1194, 355] width 92 height 30
select select
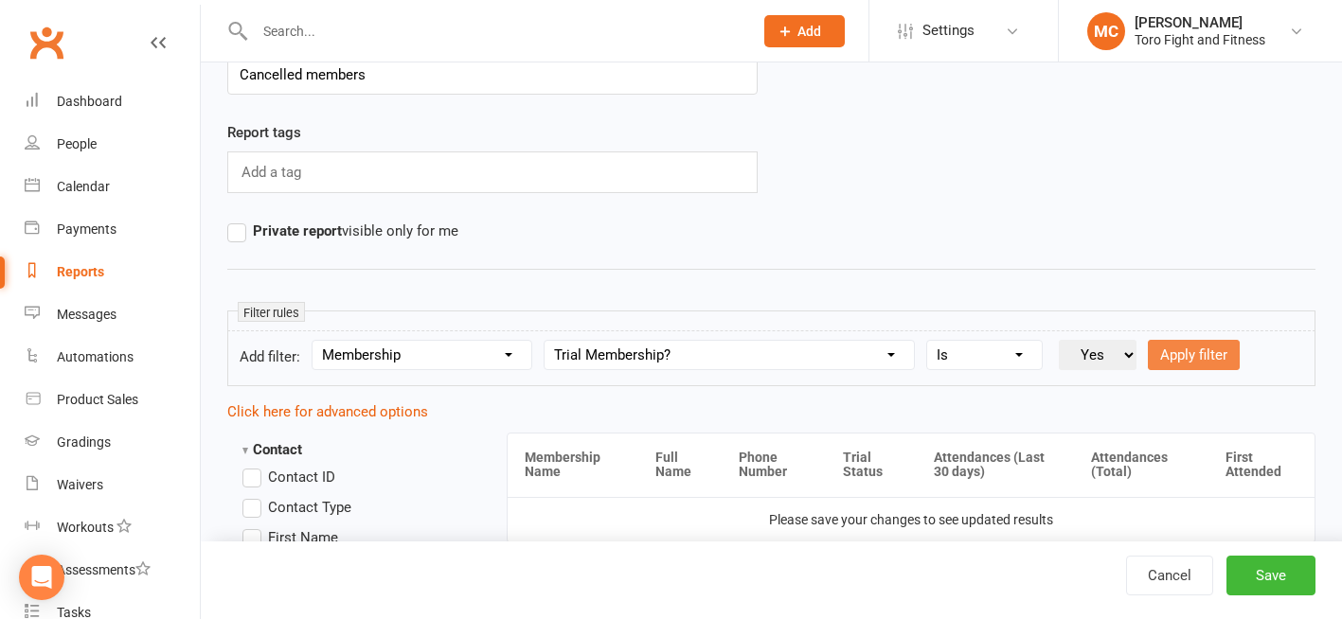
select select
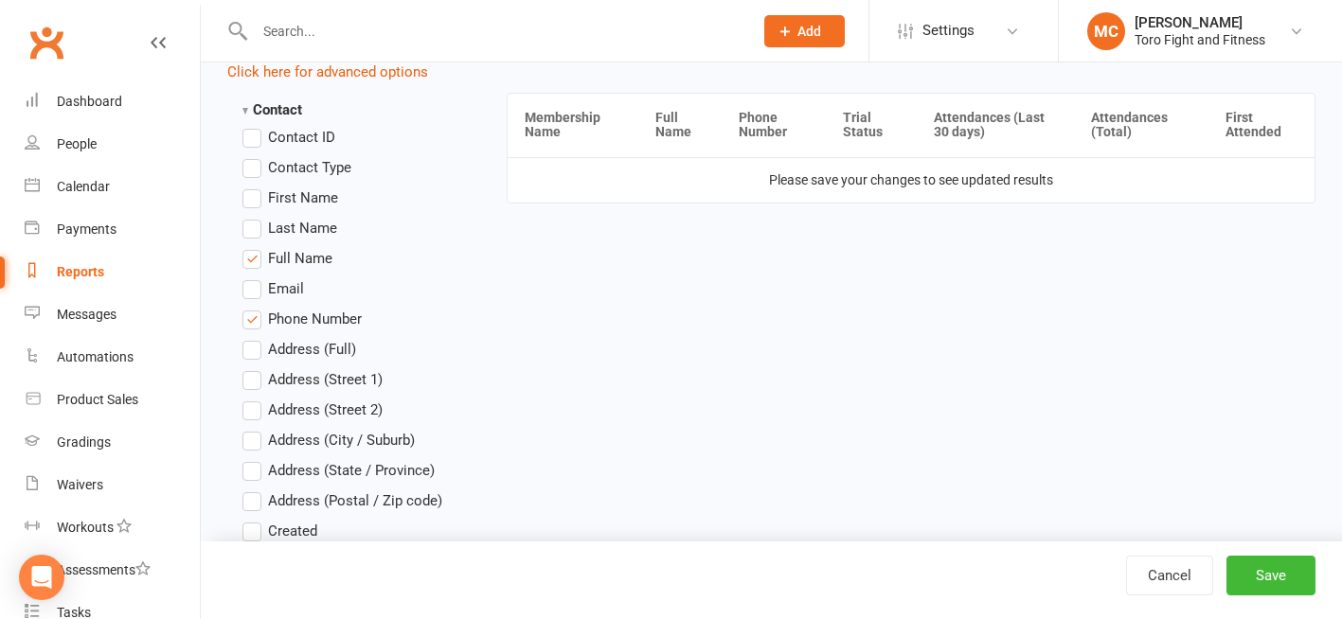
scroll to position [757, 0]
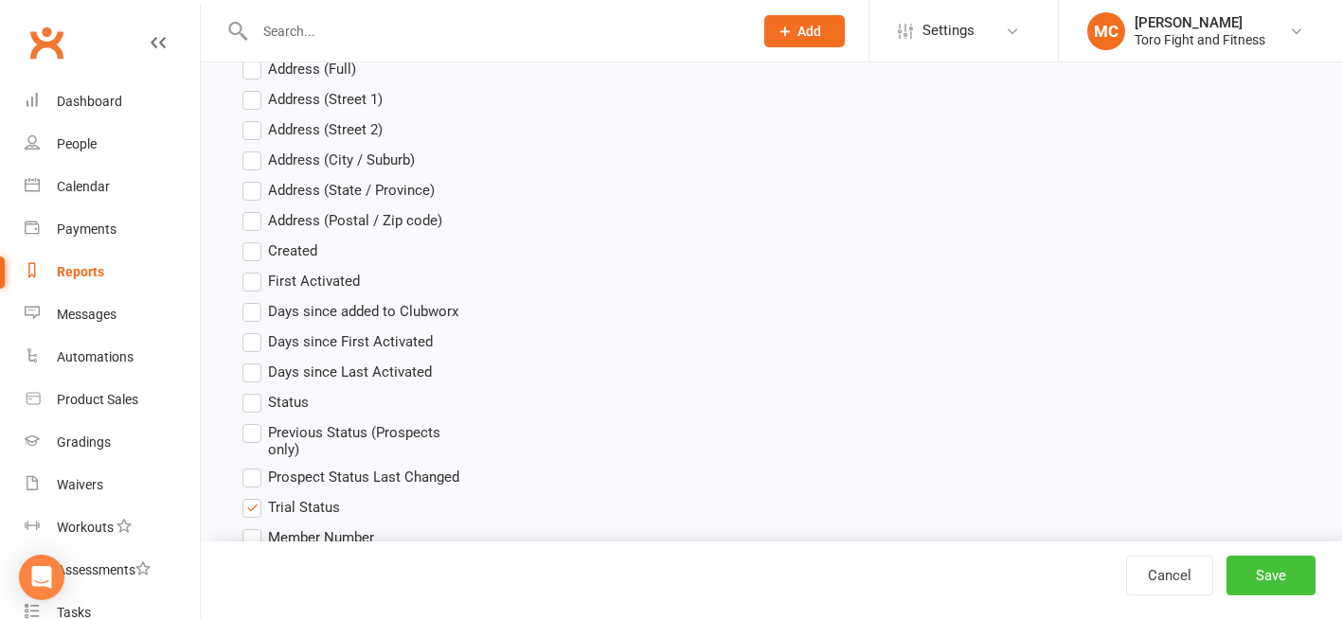
click at [1266, 572] on button "Save" at bounding box center [1270, 576] width 89 height 40
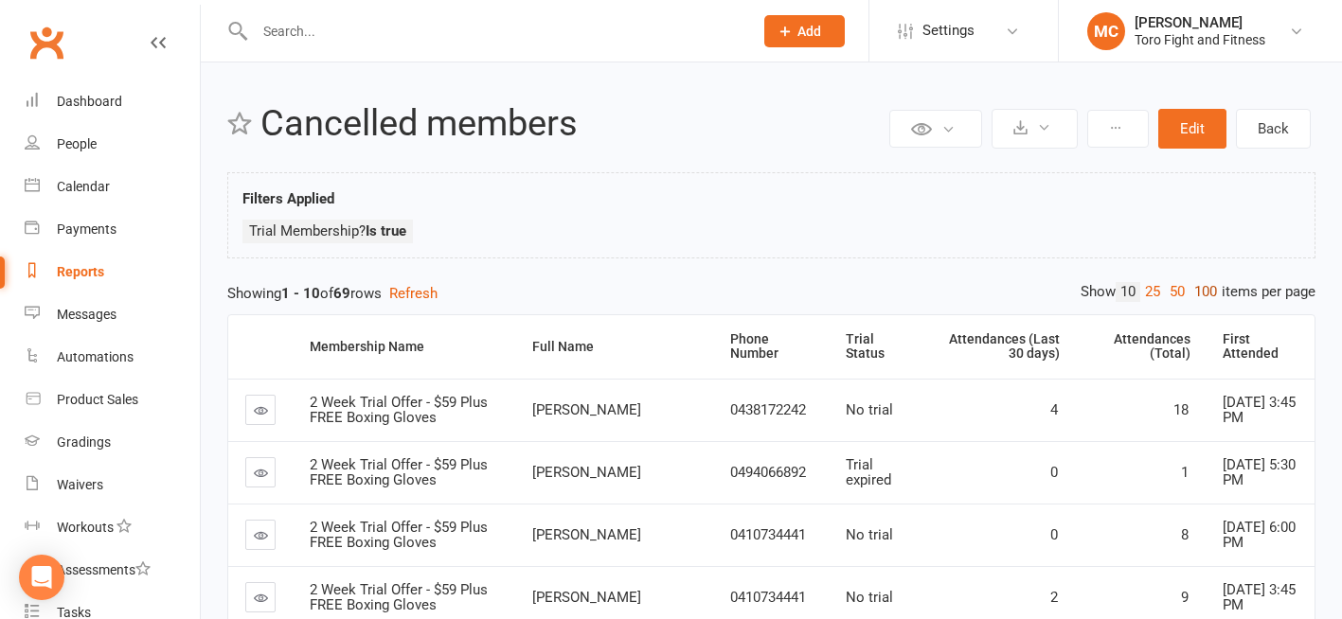
click at [1203, 288] on link "100" at bounding box center [1205, 292] width 32 height 20
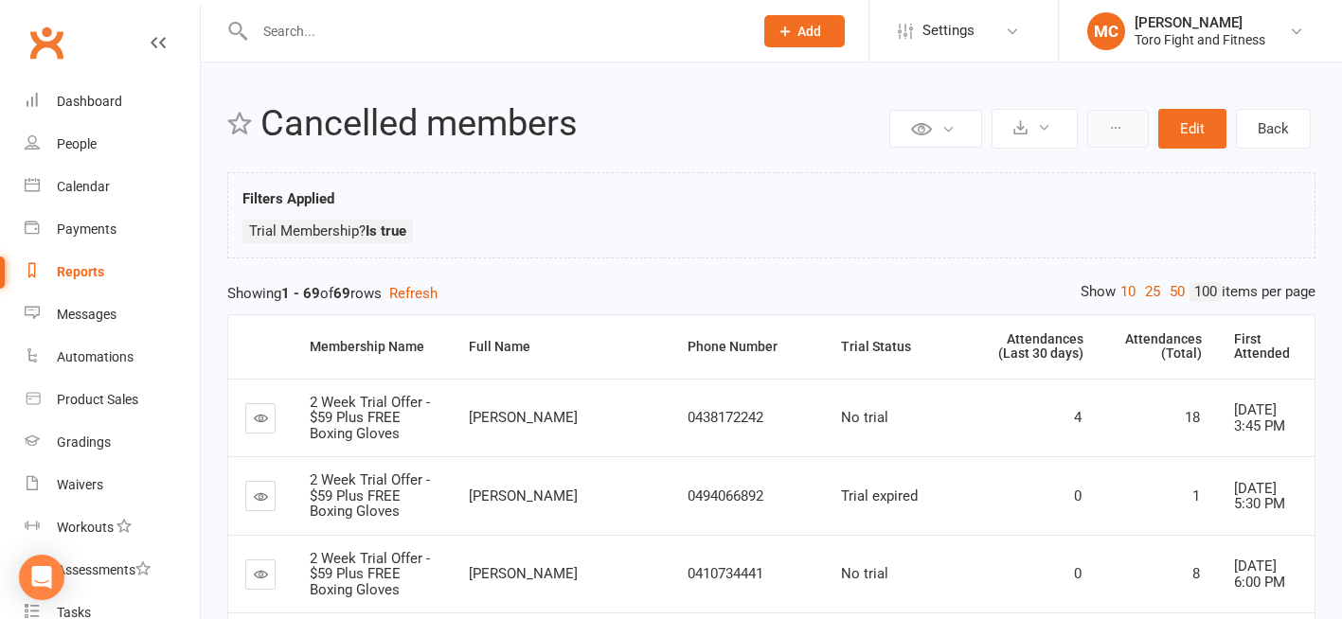
click at [1109, 126] on icon at bounding box center [1115, 127] width 13 height 13
click at [1116, 127] on icon at bounding box center [1115, 127] width 13 height 13
click at [1046, 125] on icon at bounding box center [1044, 127] width 14 height 14
click at [1048, 124] on icon at bounding box center [1044, 127] width 14 height 14
click at [958, 127] on button at bounding box center [935, 129] width 93 height 38
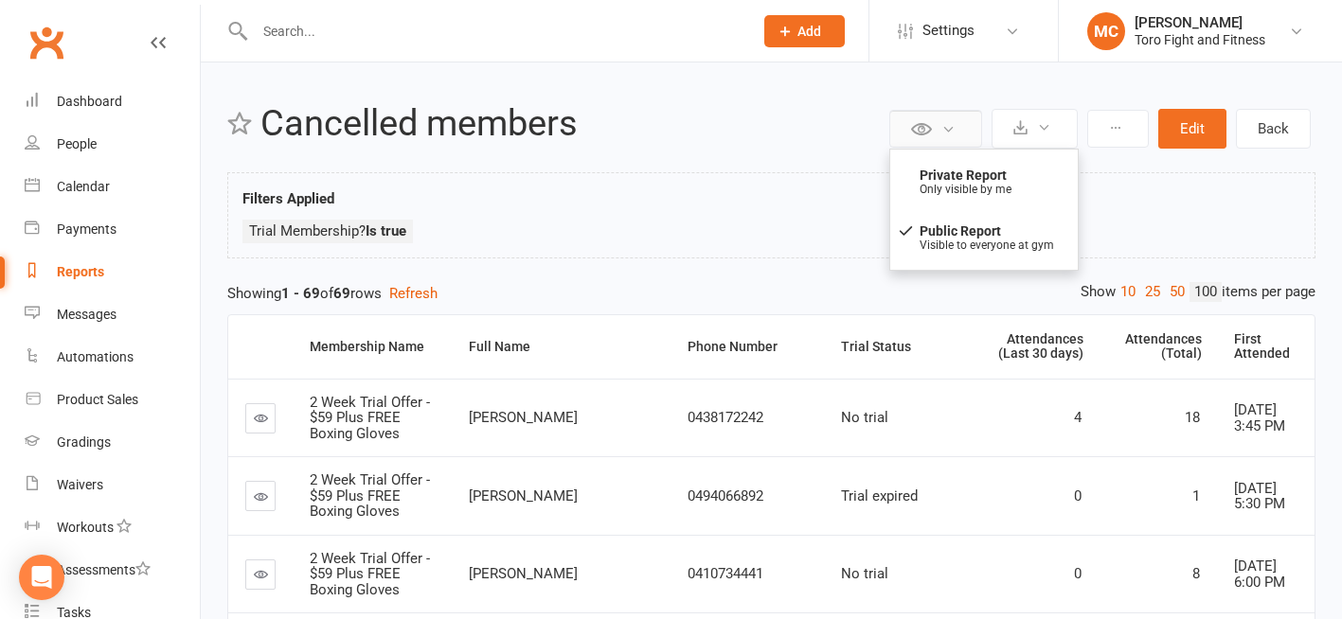
click at [960, 124] on button at bounding box center [935, 129] width 93 height 38
click at [427, 294] on button "Refresh" at bounding box center [413, 293] width 48 height 23
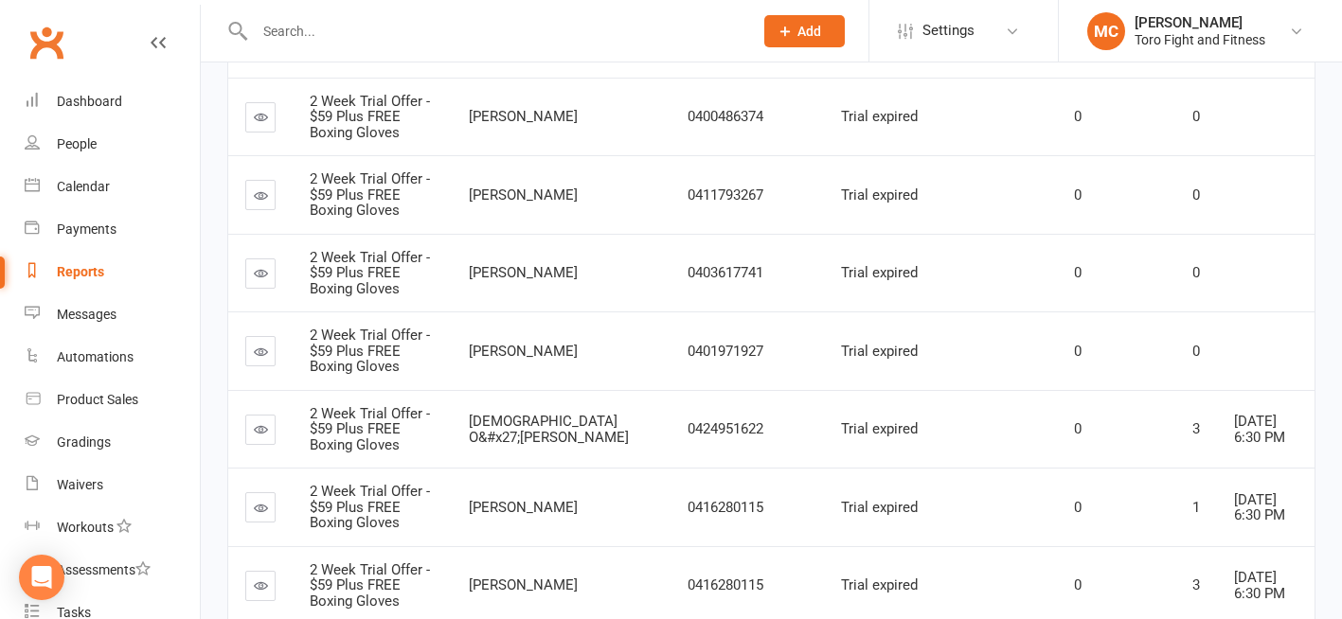
scroll to position [4256, 0]
